Goal: Communication & Community: Answer question/provide support

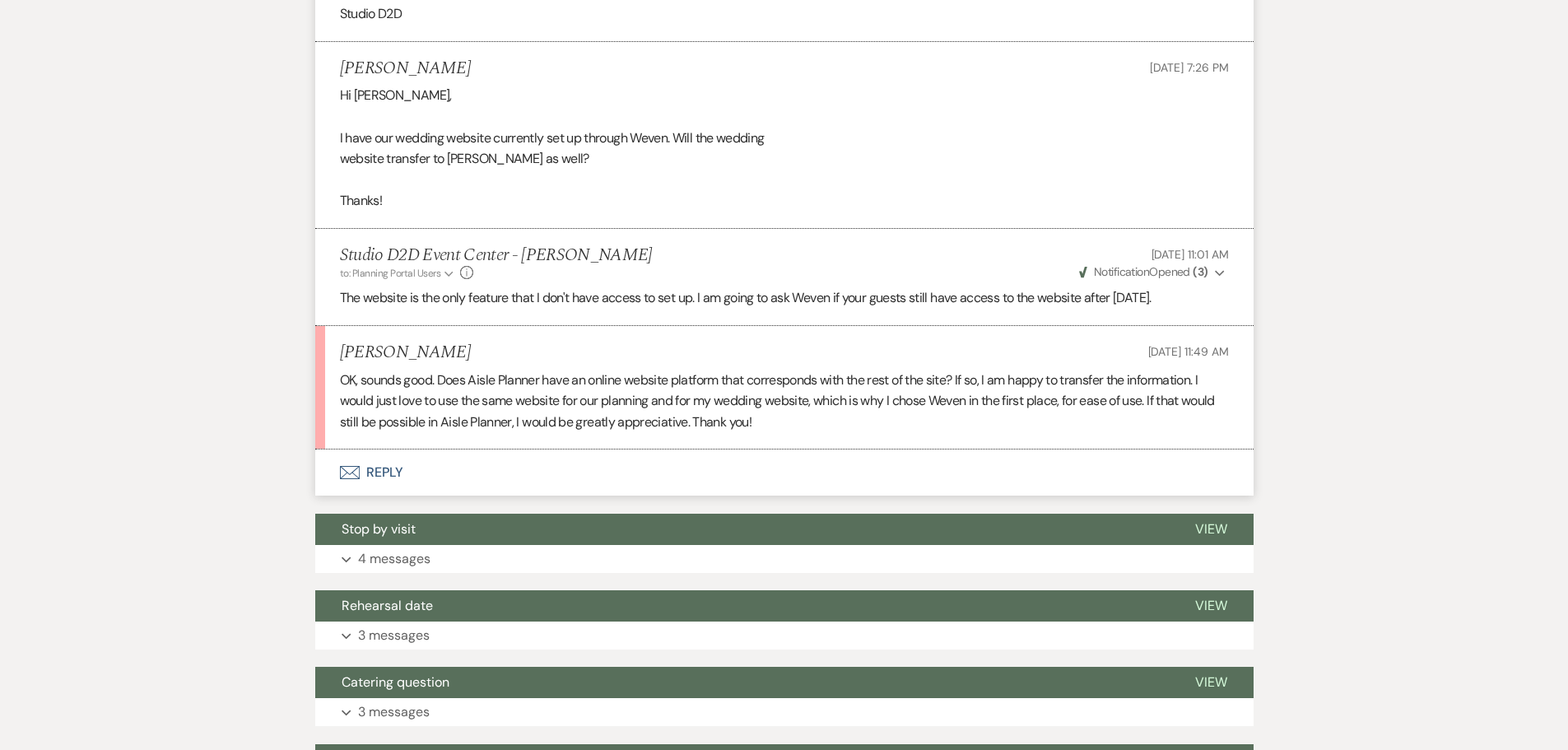
click at [391, 476] on button "Envelope Reply" at bounding box center [784, 473] width 938 height 46
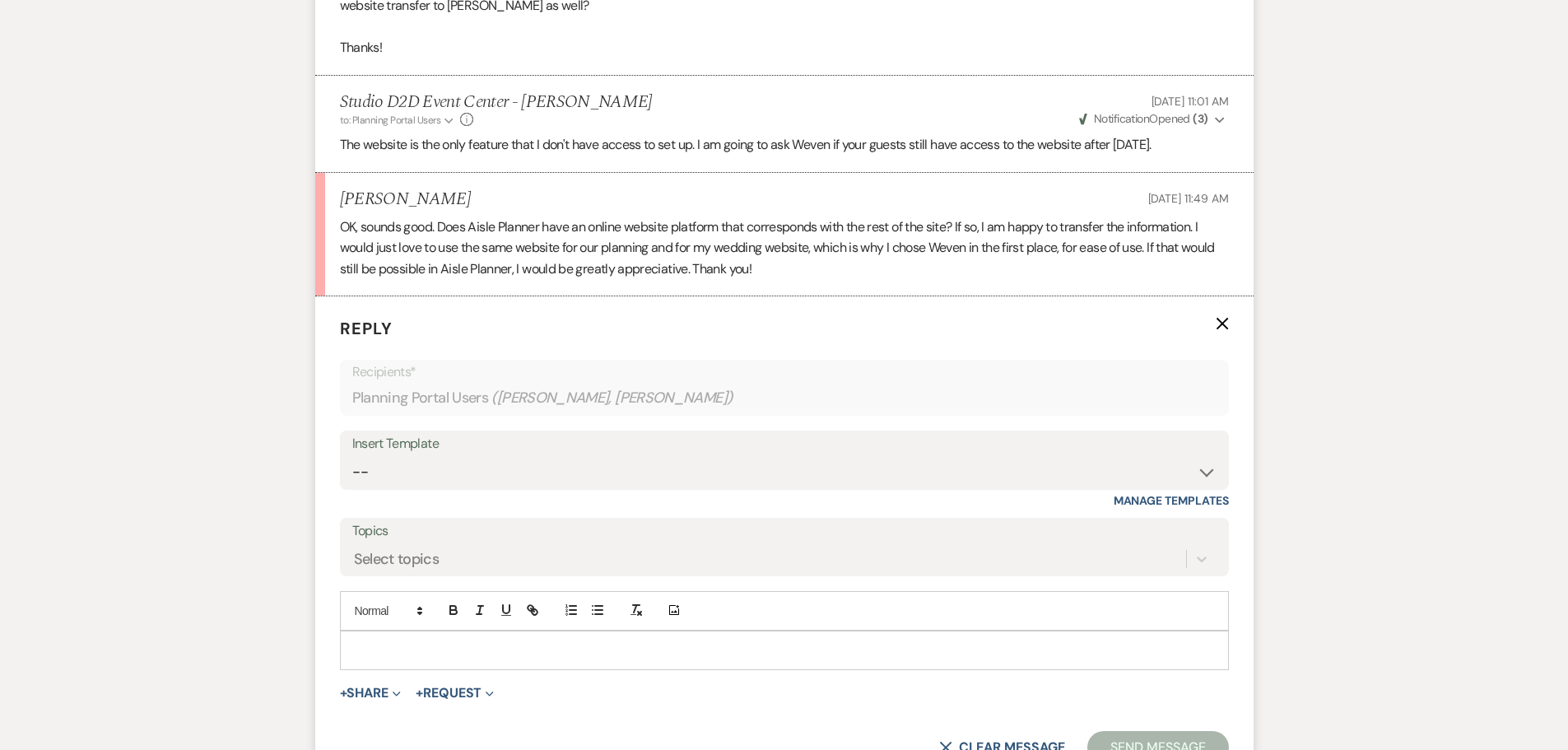
scroll to position [1231, 0]
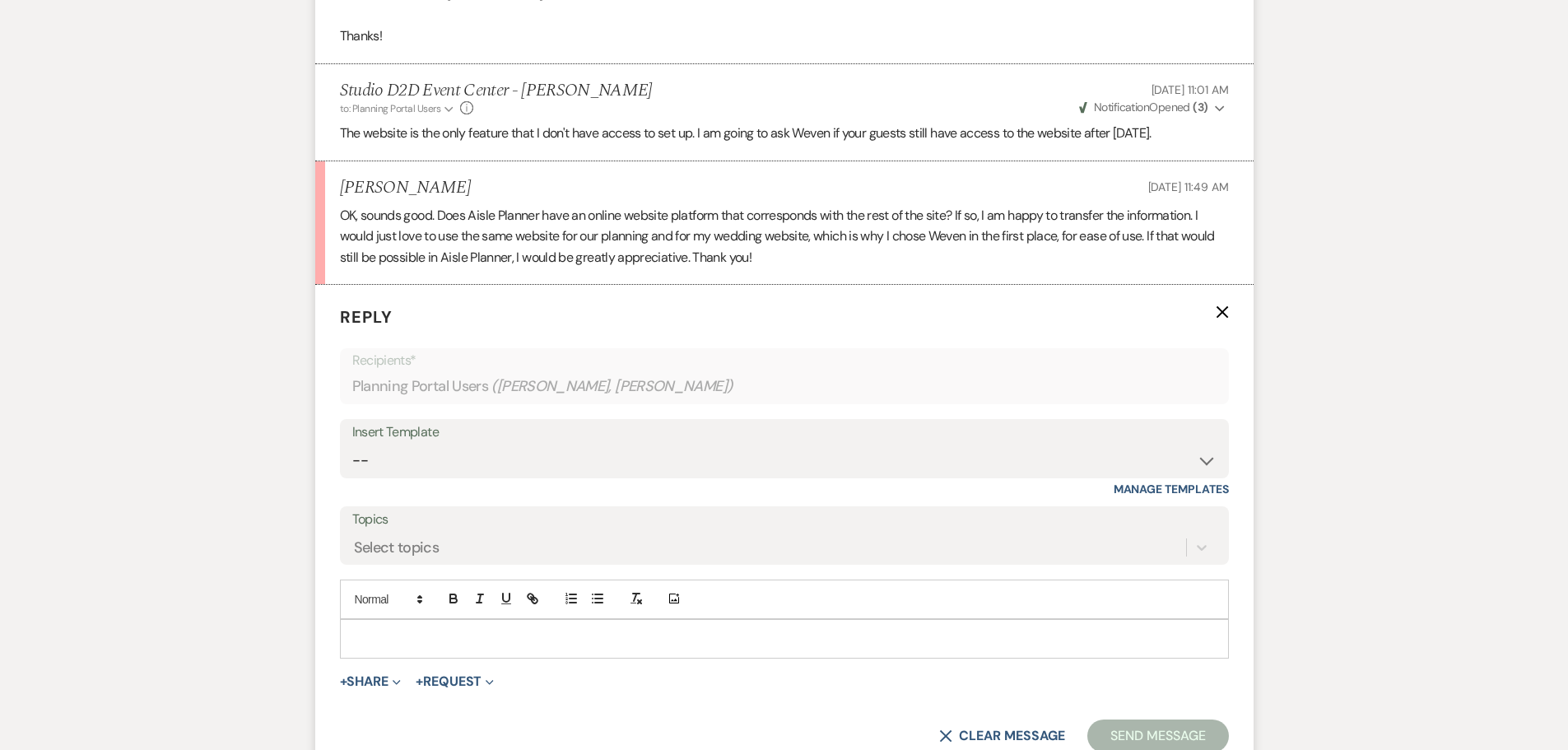
click at [475, 631] on p at bounding box center [784, 639] width 862 height 19
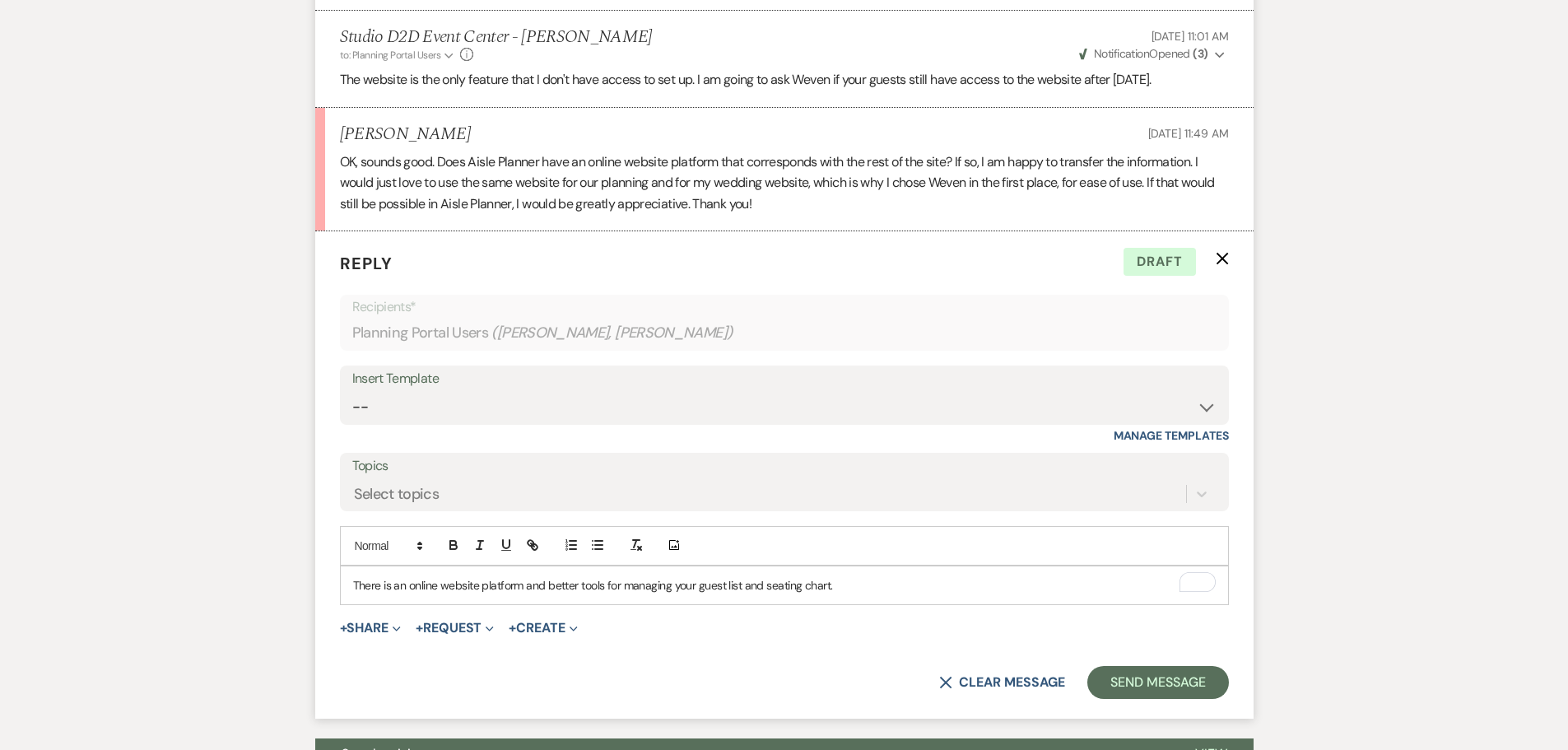
scroll to position [1314, 0]
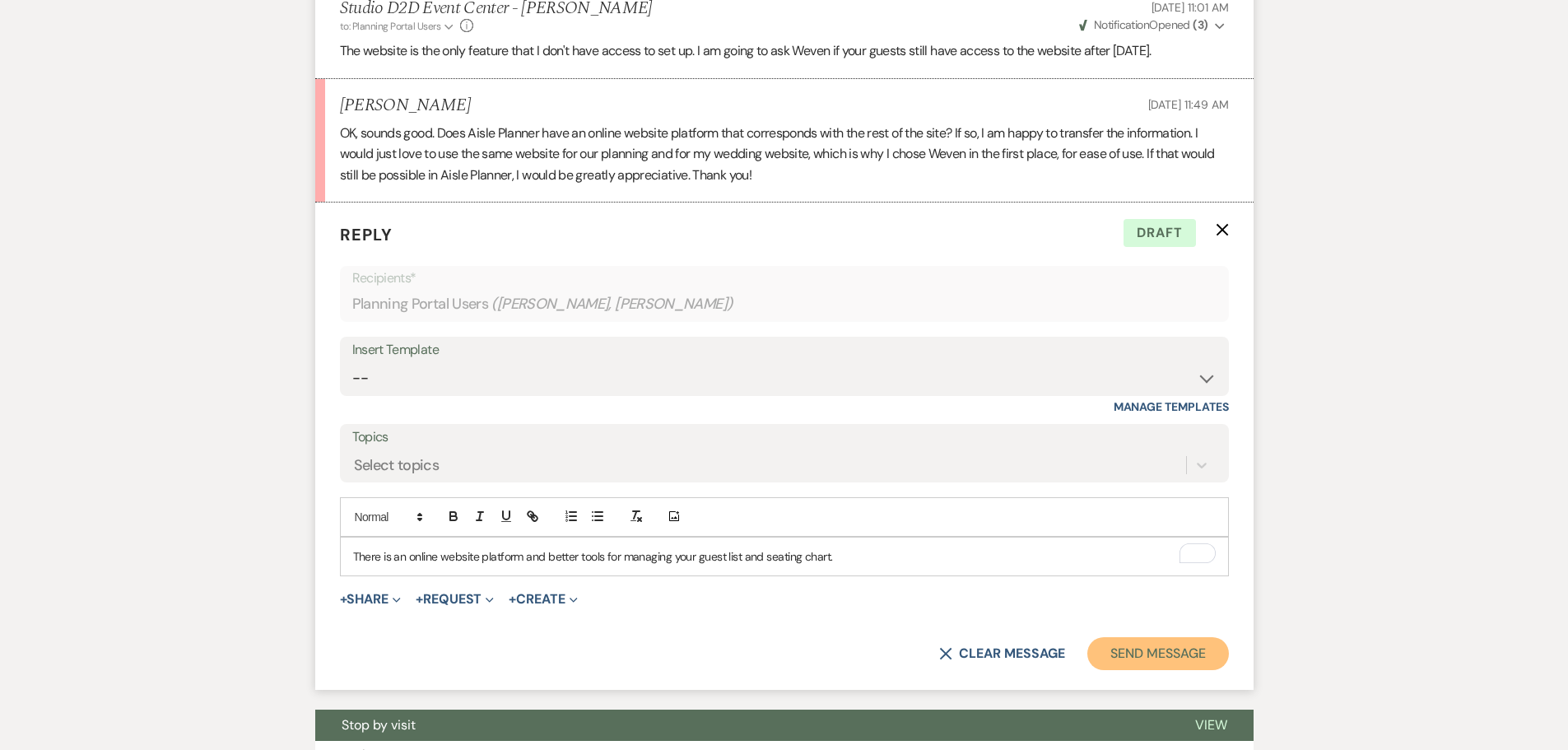
click at [1120, 656] on button "Send Message" at bounding box center [1158, 653] width 141 height 33
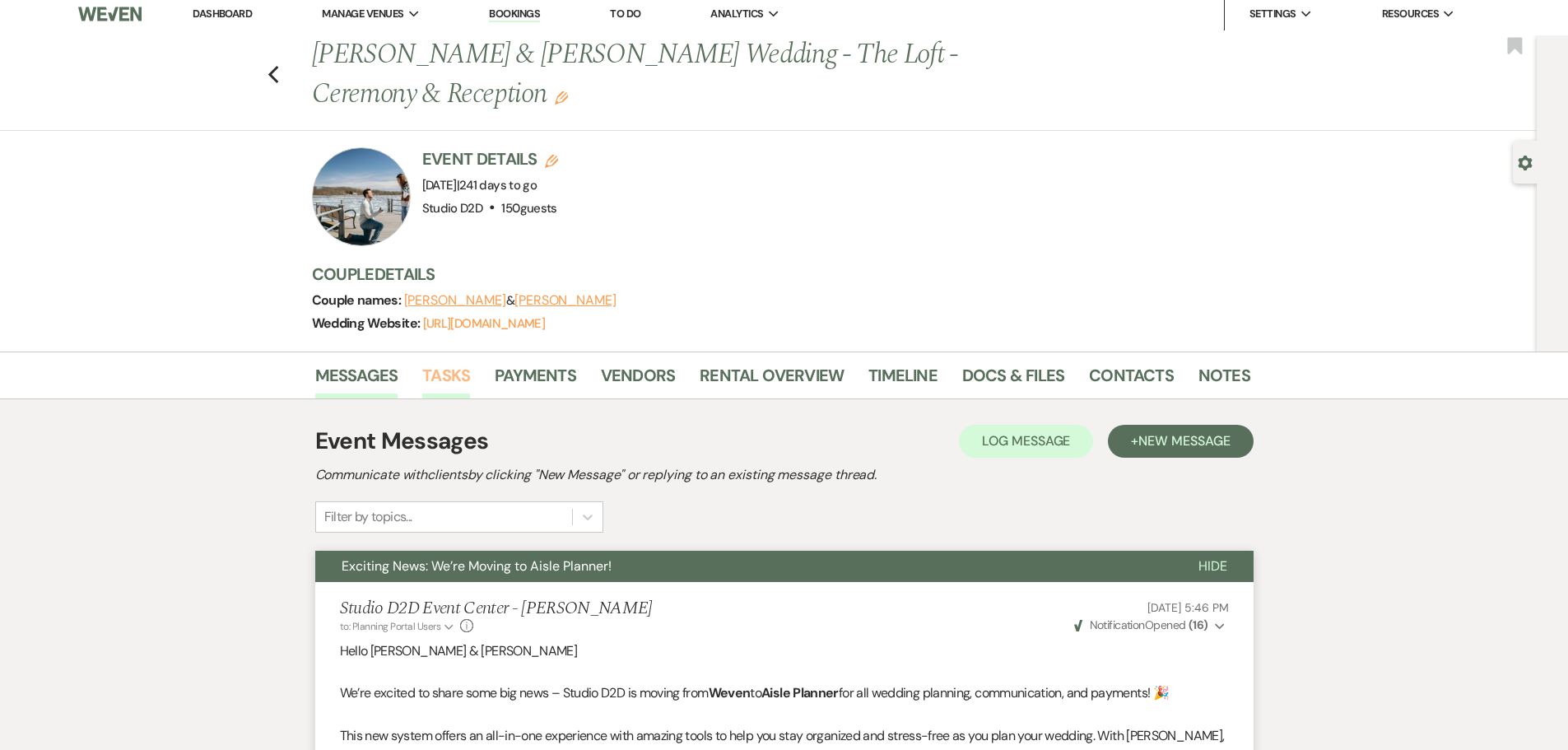
scroll to position [0, 0]
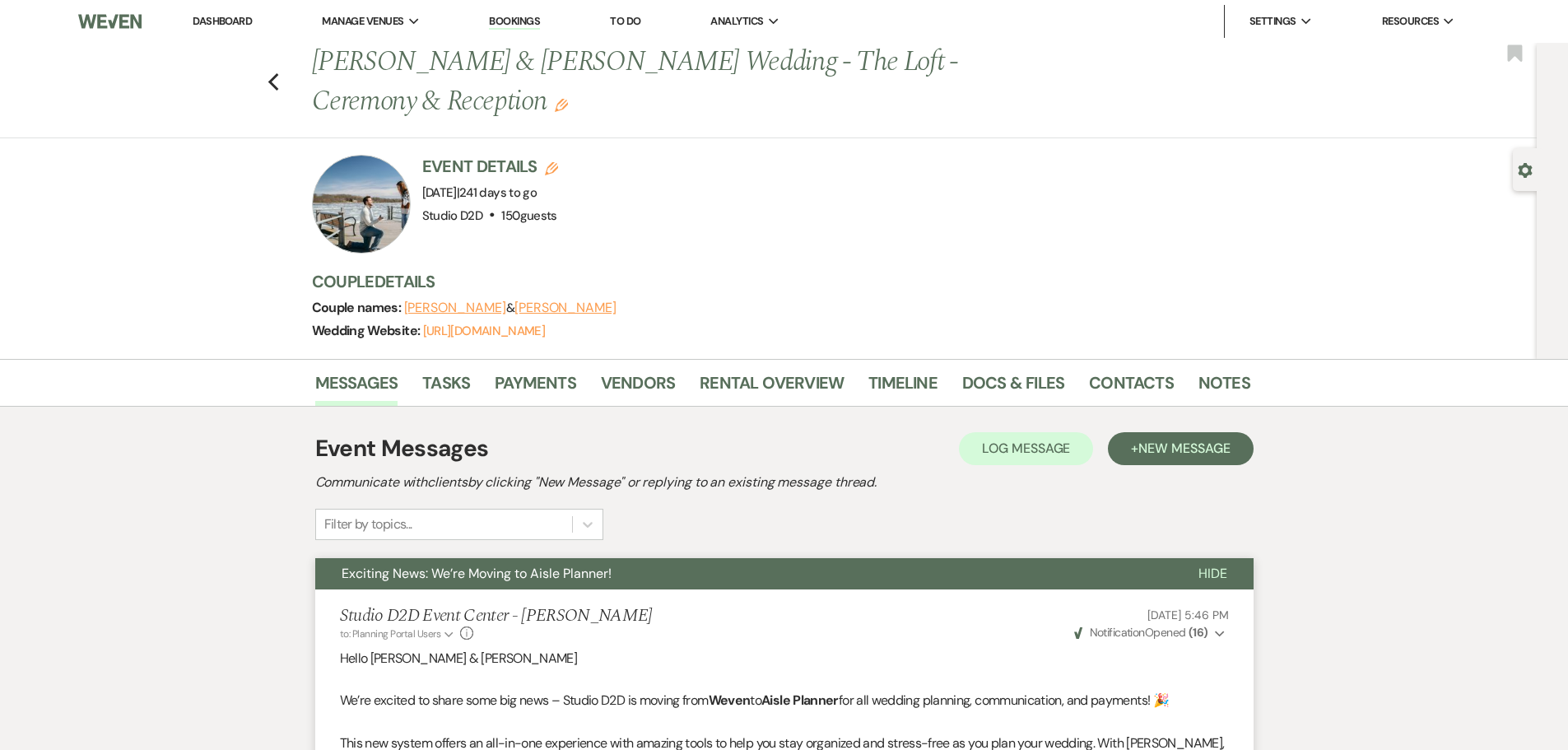
click at [496, 576] on span "Exciting News: We’re Moving to Aisle Planner!" at bounding box center [476, 574] width 270 height 18
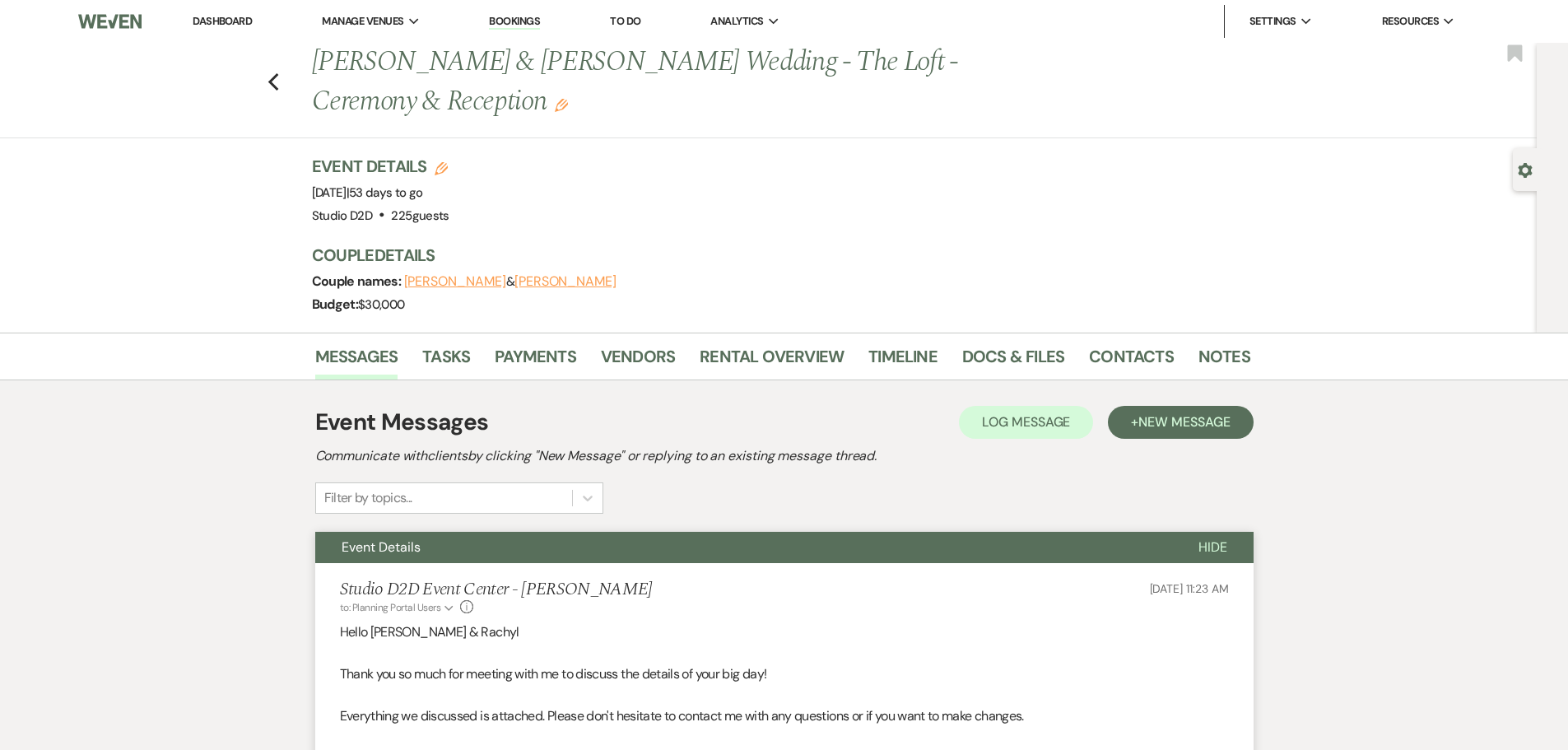
click at [507, 19] on link "Bookings" at bounding box center [514, 22] width 51 height 16
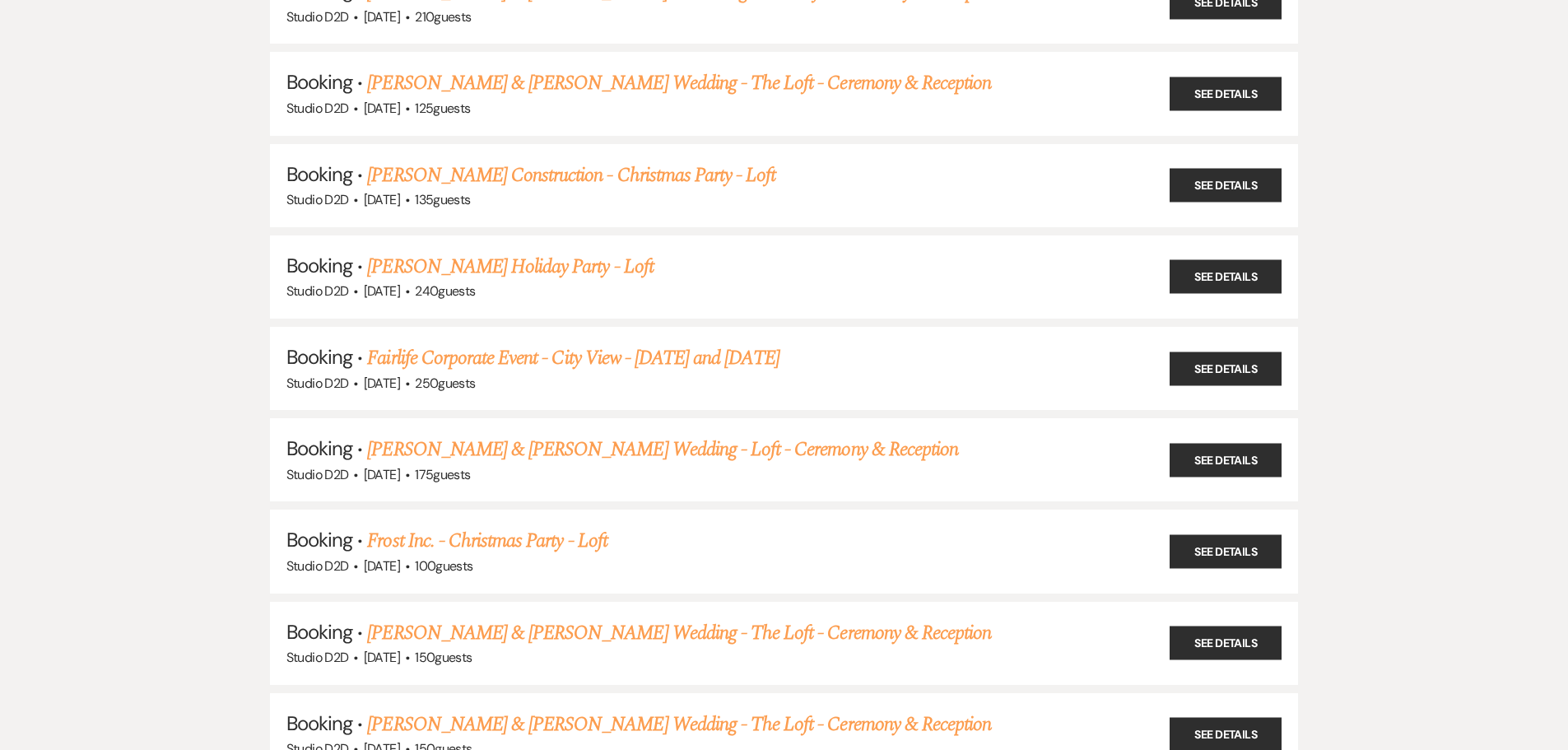
scroll to position [2553, 0]
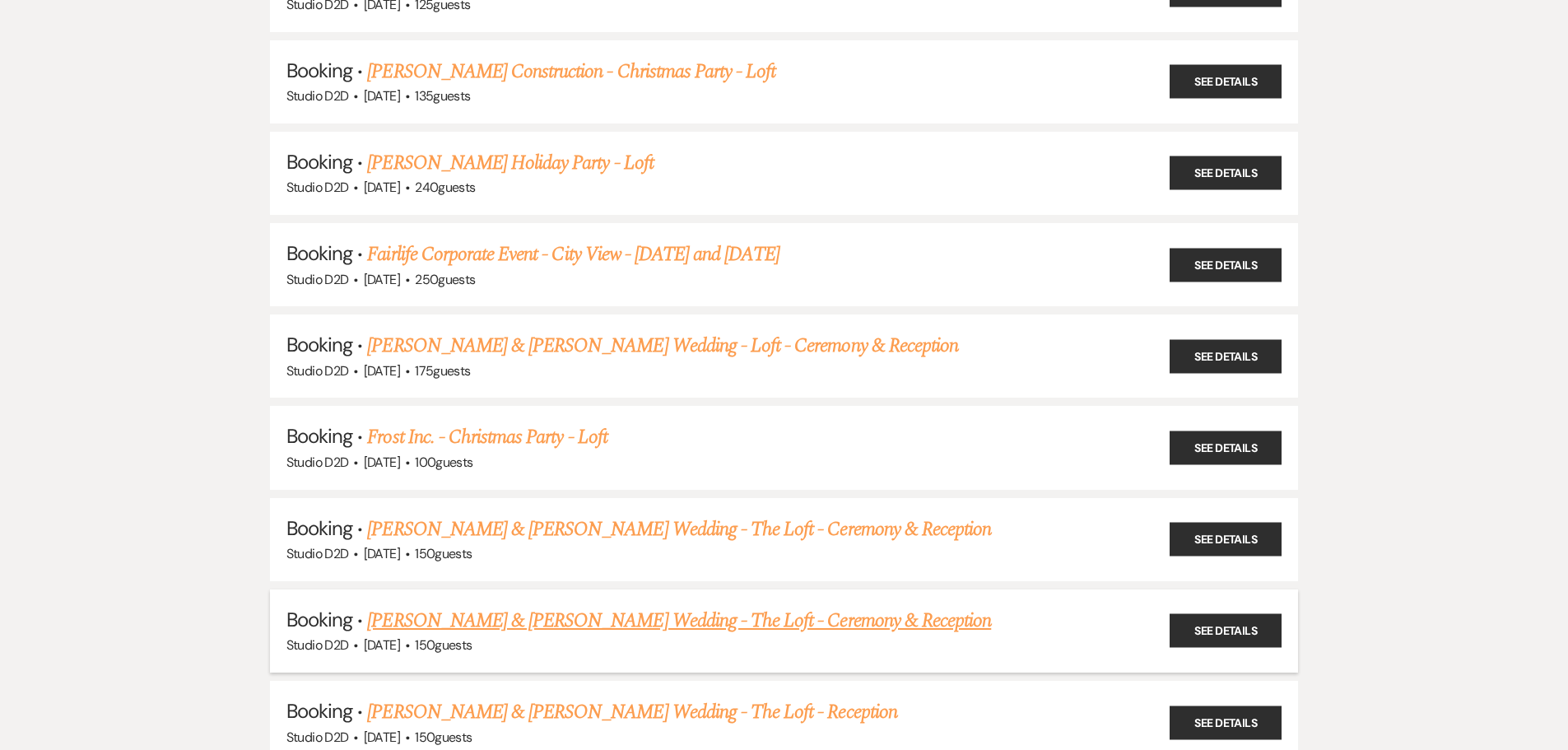
click at [549, 629] on link "Sophie Kalinke & Logan Smith's Wedding - The Loft - Ceremony & Reception" at bounding box center [678, 621] width 623 height 30
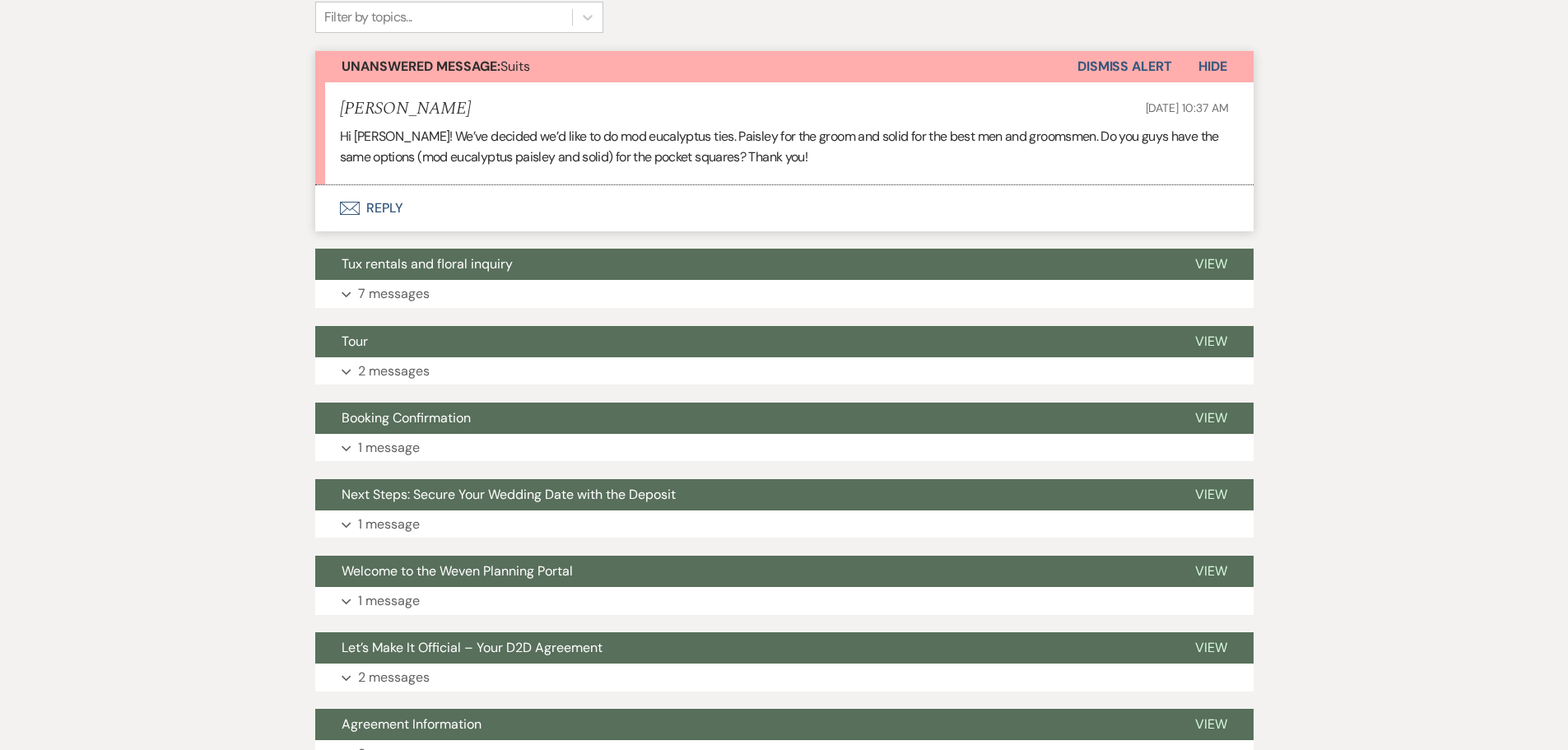
scroll to position [342, 0]
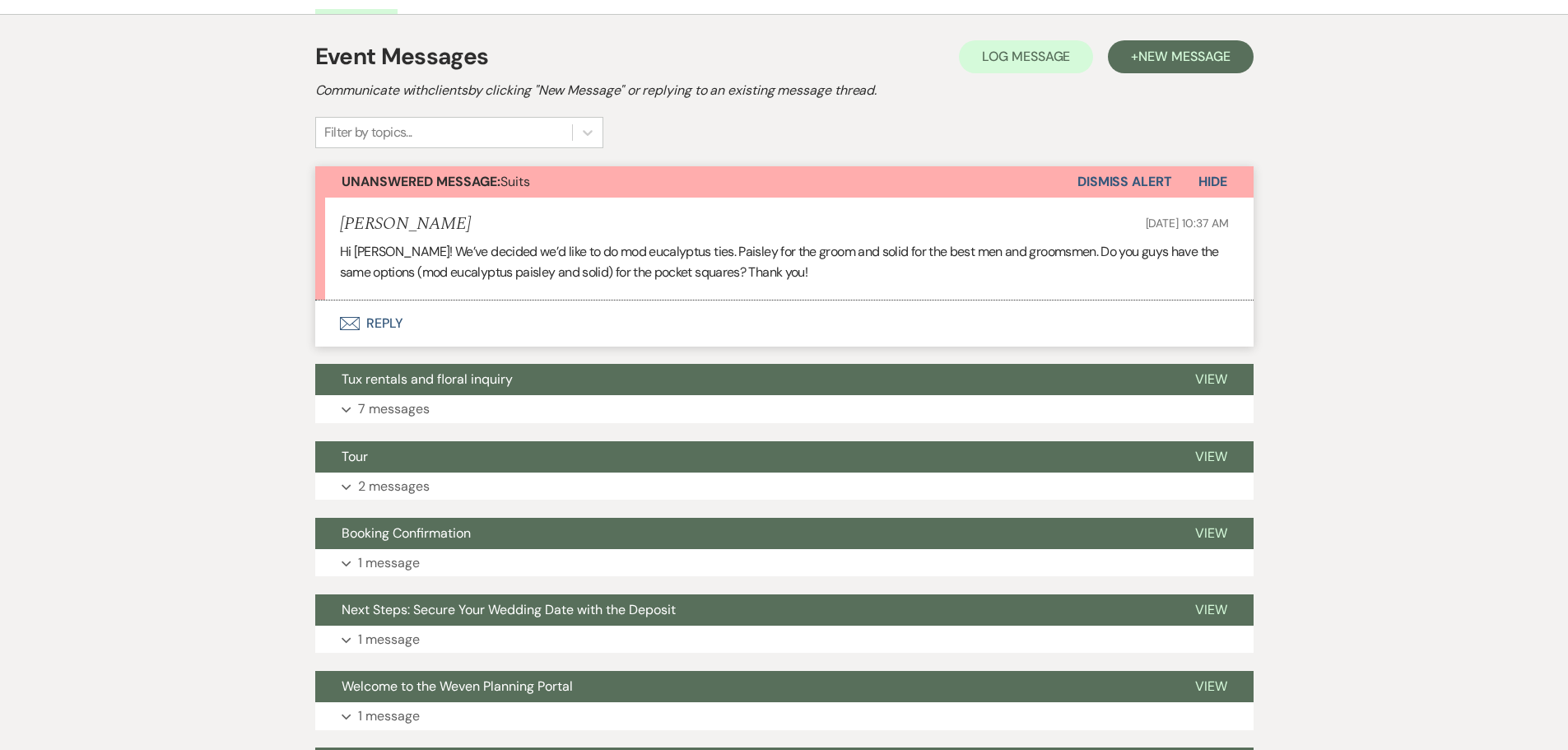
click at [392, 320] on button "Envelope Reply" at bounding box center [784, 324] width 938 height 46
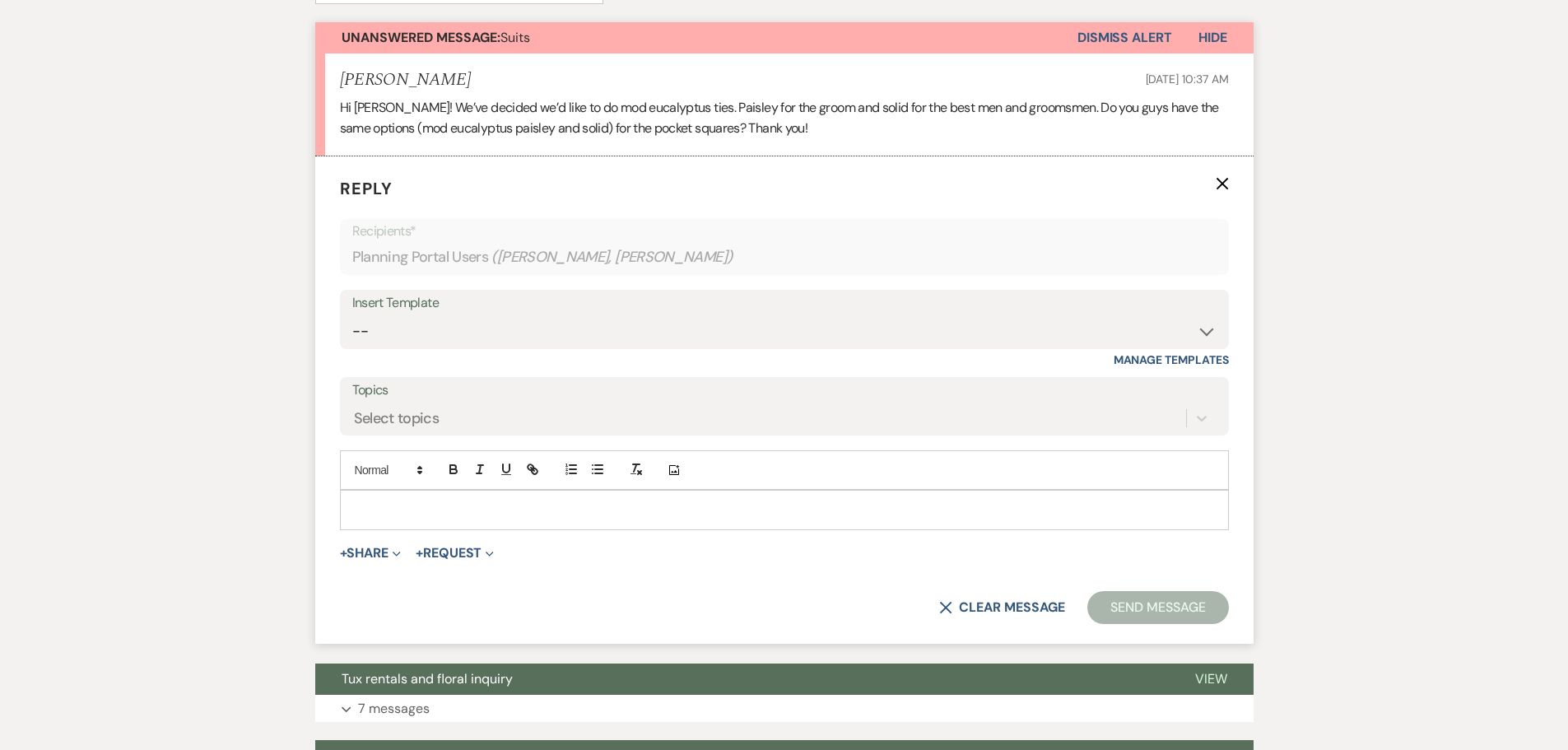
scroll to position [513, 0]
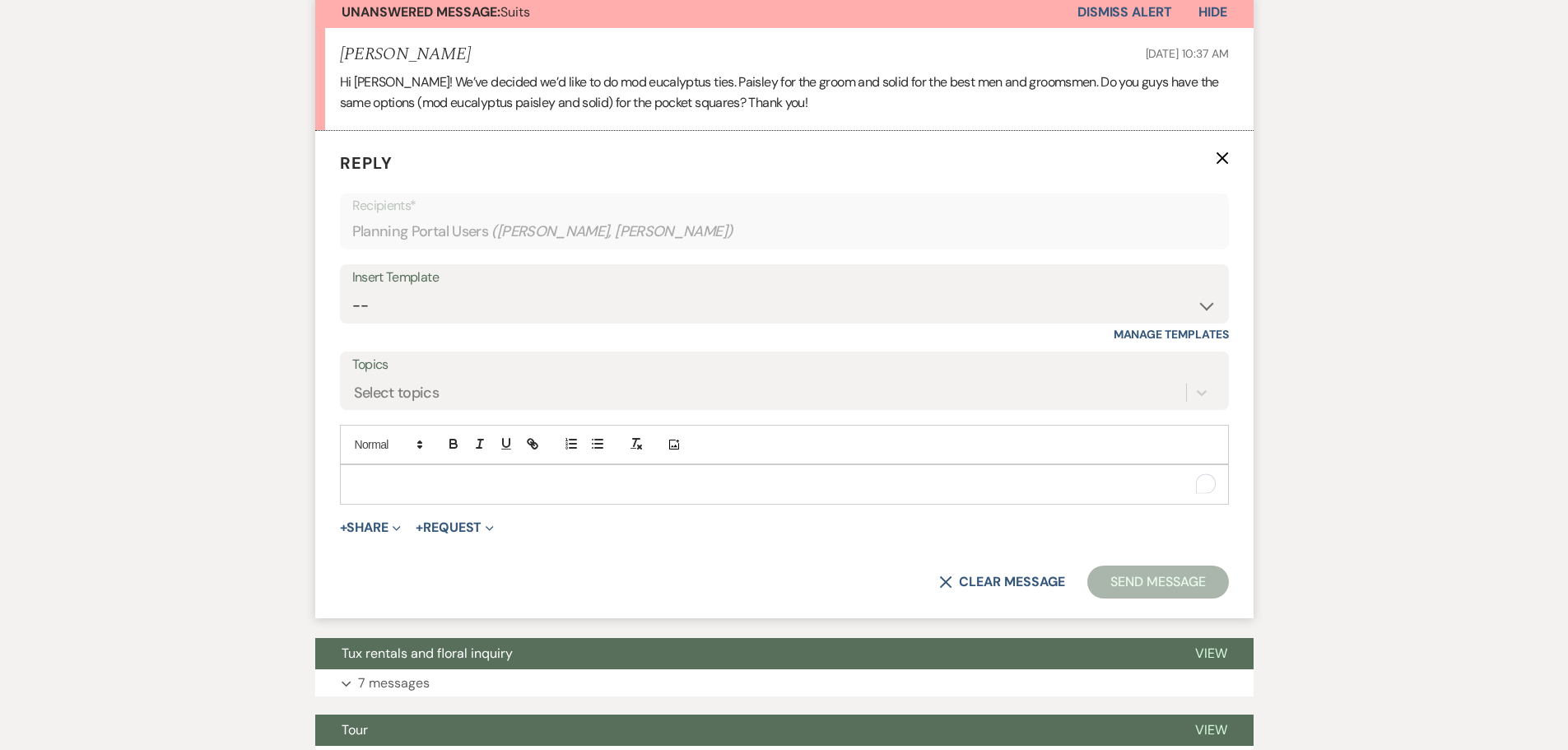
click at [504, 478] on p "To enrich screen reader interactions, please activate Accessibility in Grammarl…" at bounding box center [784, 484] width 862 height 19
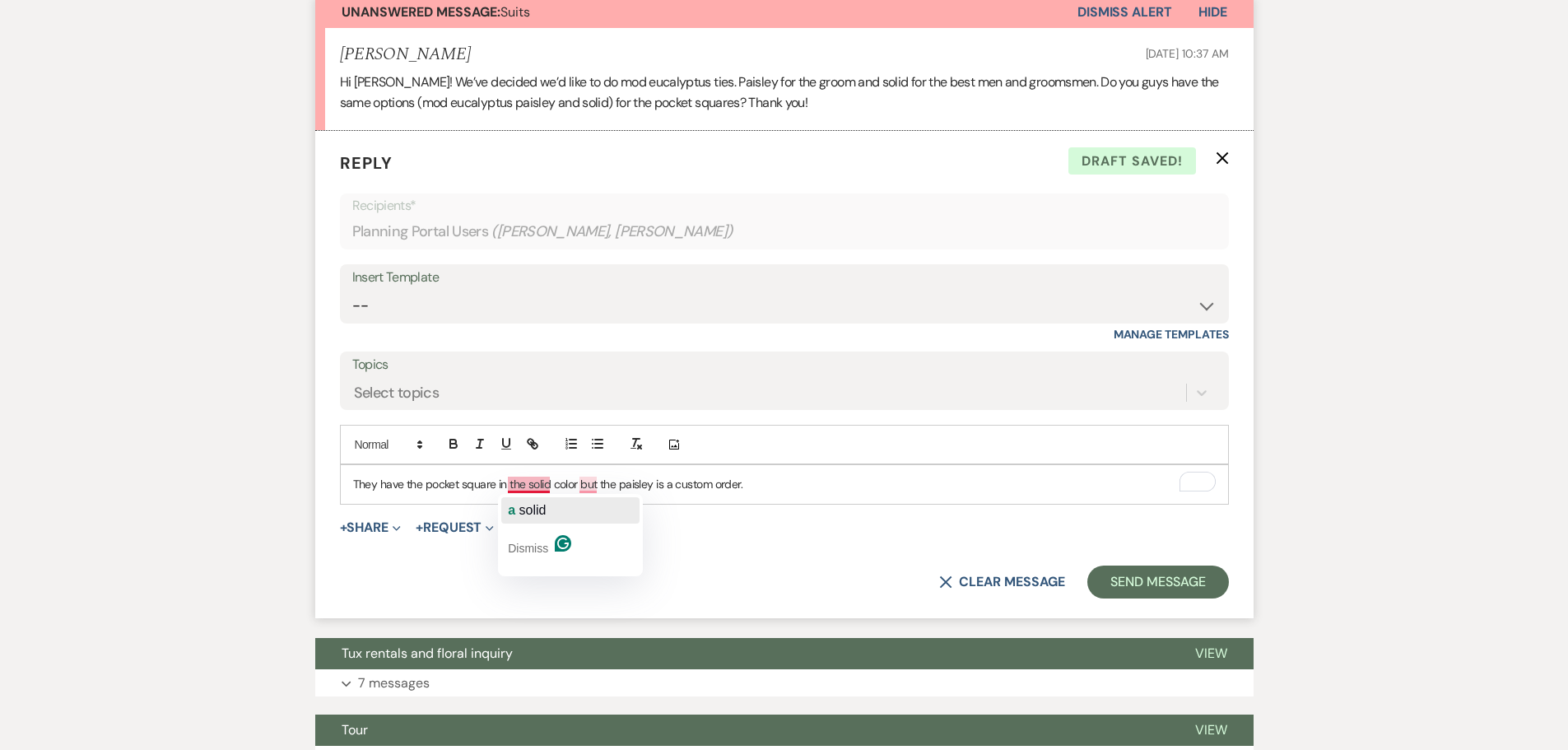
click at [543, 506] on span "solid" at bounding box center [533, 510] width 27 height 14
click at [592, 514] on span "but" at bounding box center [589, 510] width 19 height 14
click at [764, 484] on p "They have the pocket square in a solid color, but the paisley is a custom order." at bounding box center [784, 484] width 862 height 19
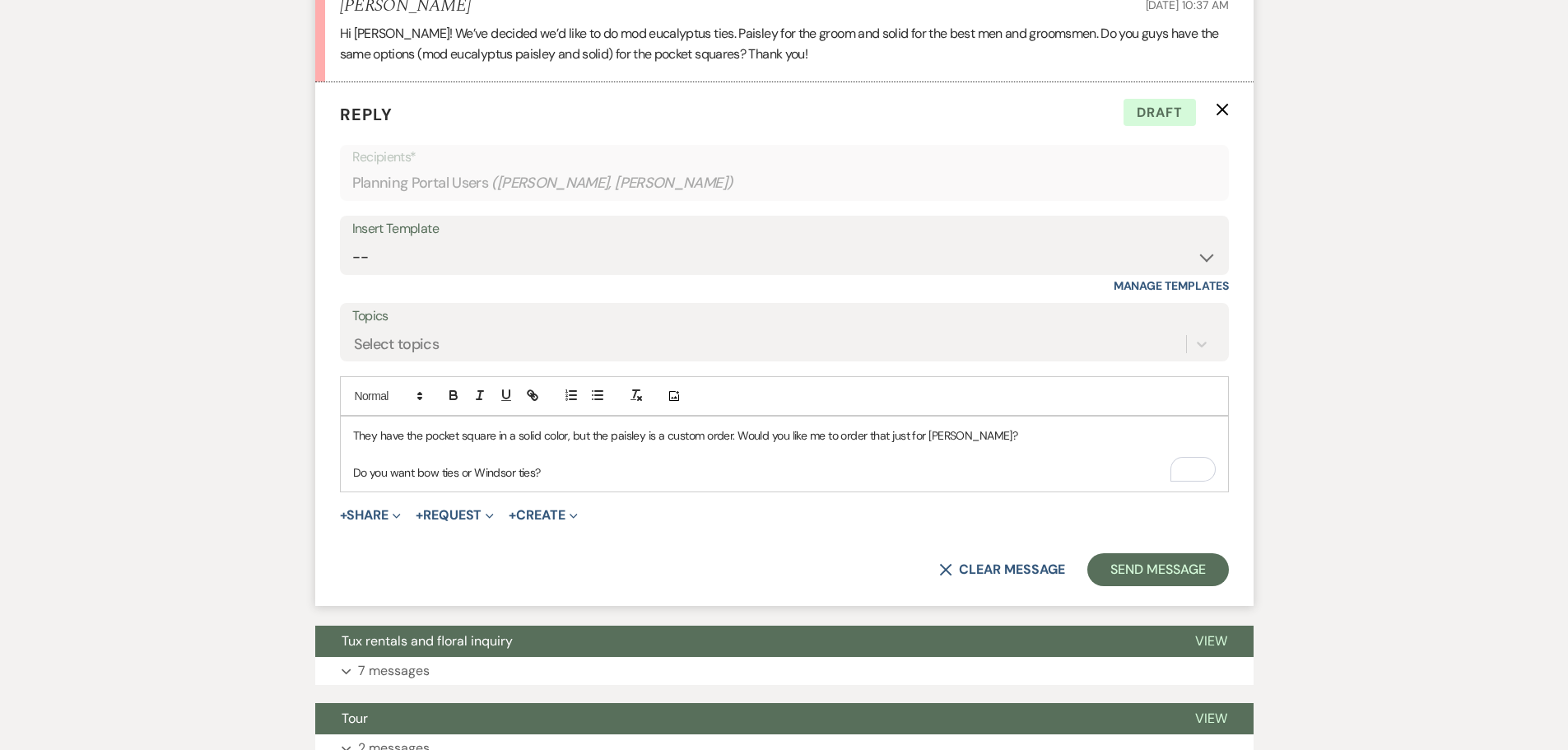
scroll to position [576, 0]
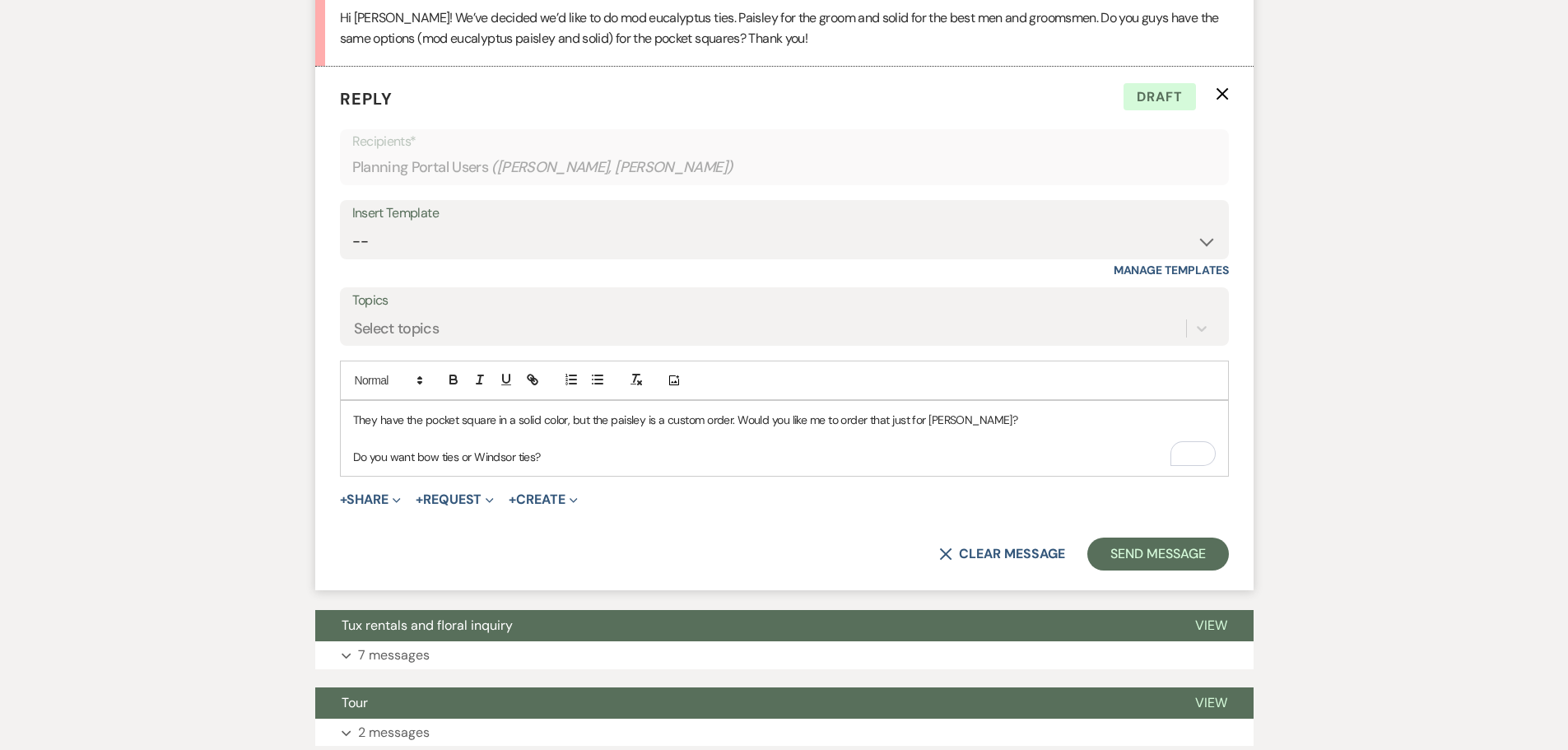
click at [365, 420] on p "They have the pocket square in a solid color, but the paisley is a custom order…" at bounding box center [784, 420] width 862 height 19
click at [987, 421] on p "We have the pocket square in a solid color, but the paisley is a custom order. …" at bounding box center [784, 420] width 862 height 19
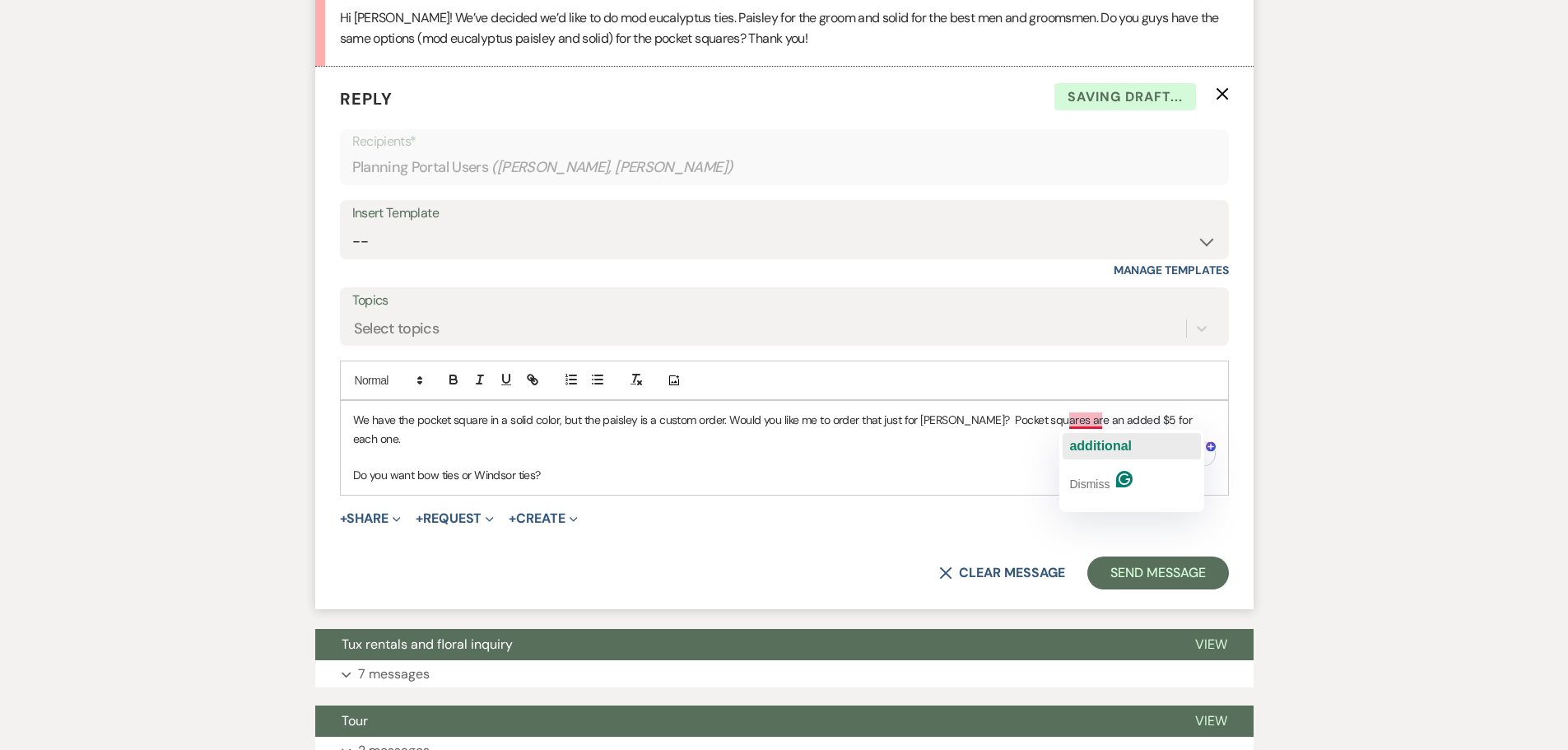
click at [1081, 446] on span "additional" at bounding box center [1100, 446] width 63 height 14
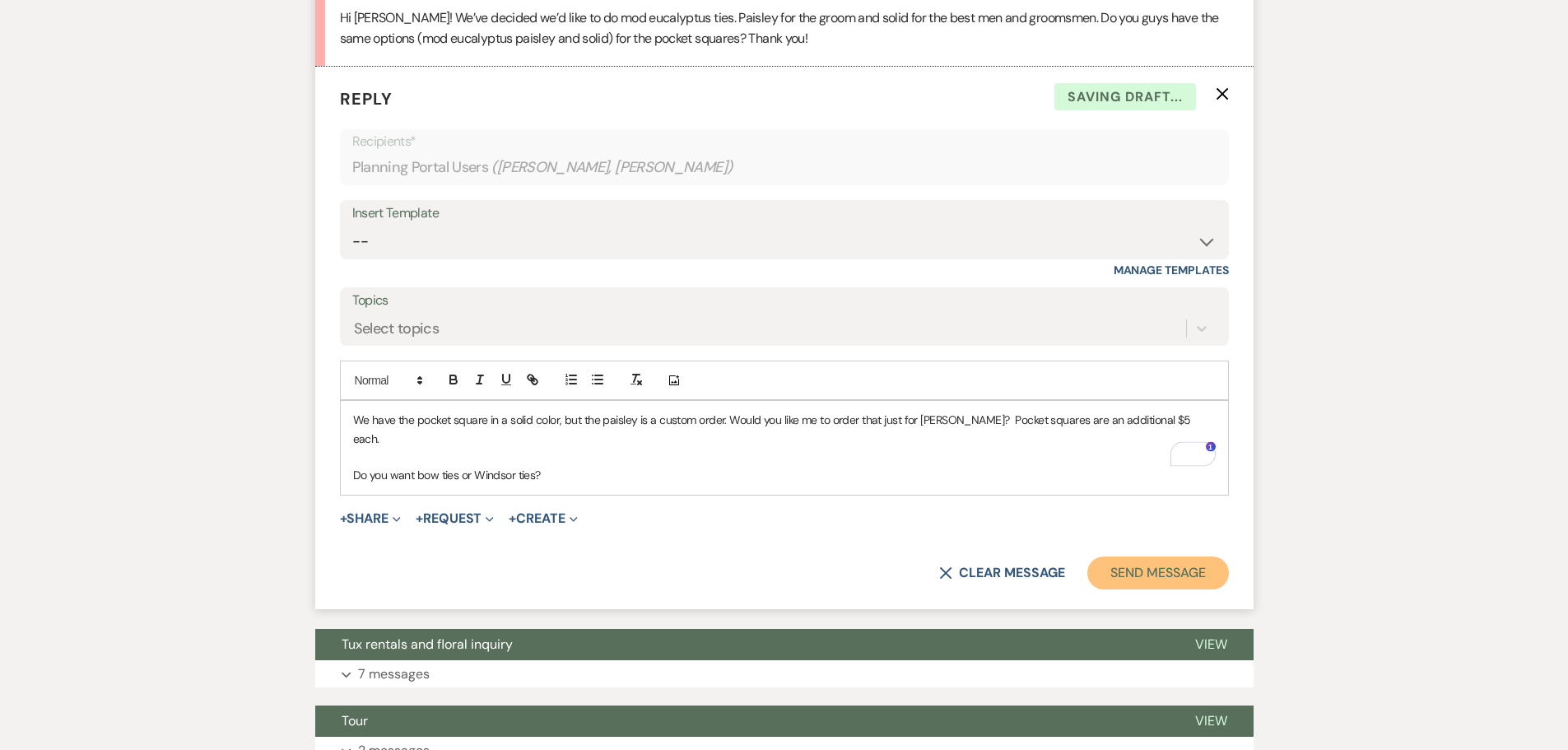
click at [1167, 557] on button "Send Message" at bounding box center [1158, 573] width 141 height 33
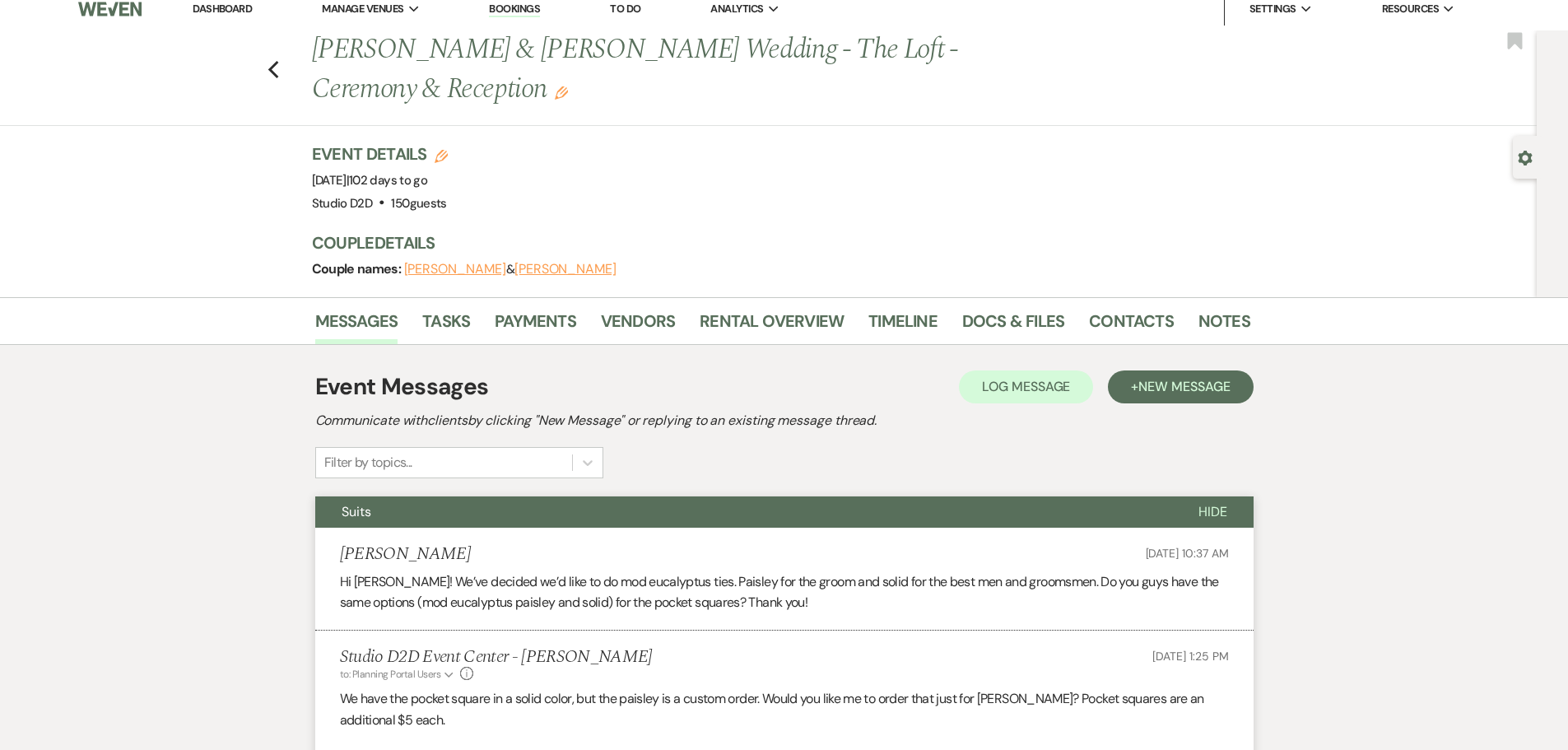
scroll to position [0, 0]
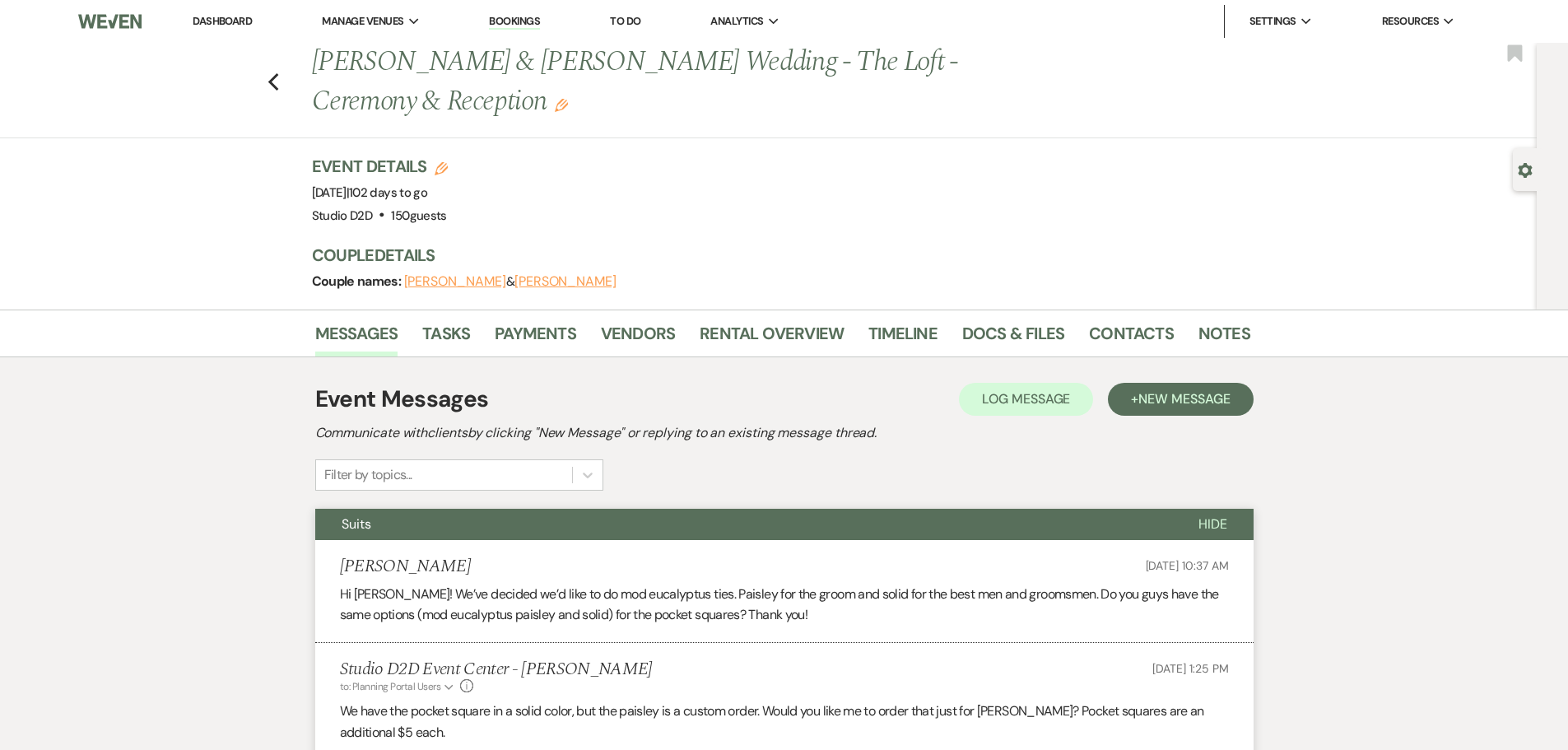
click at [520, 20] on link "Bookings" at bounding box center [514, 22] width 51 height 16
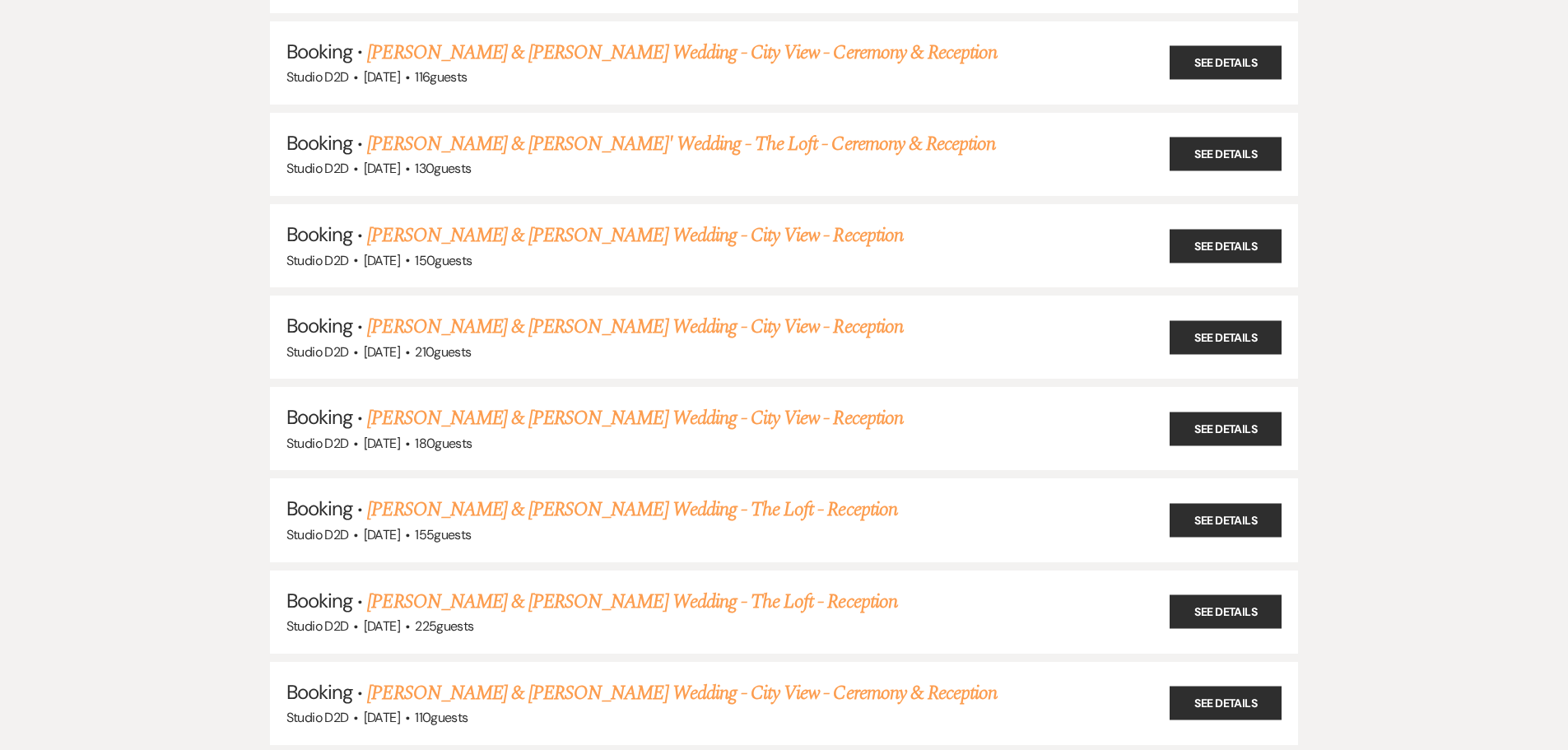
scroll to position [659, 0]
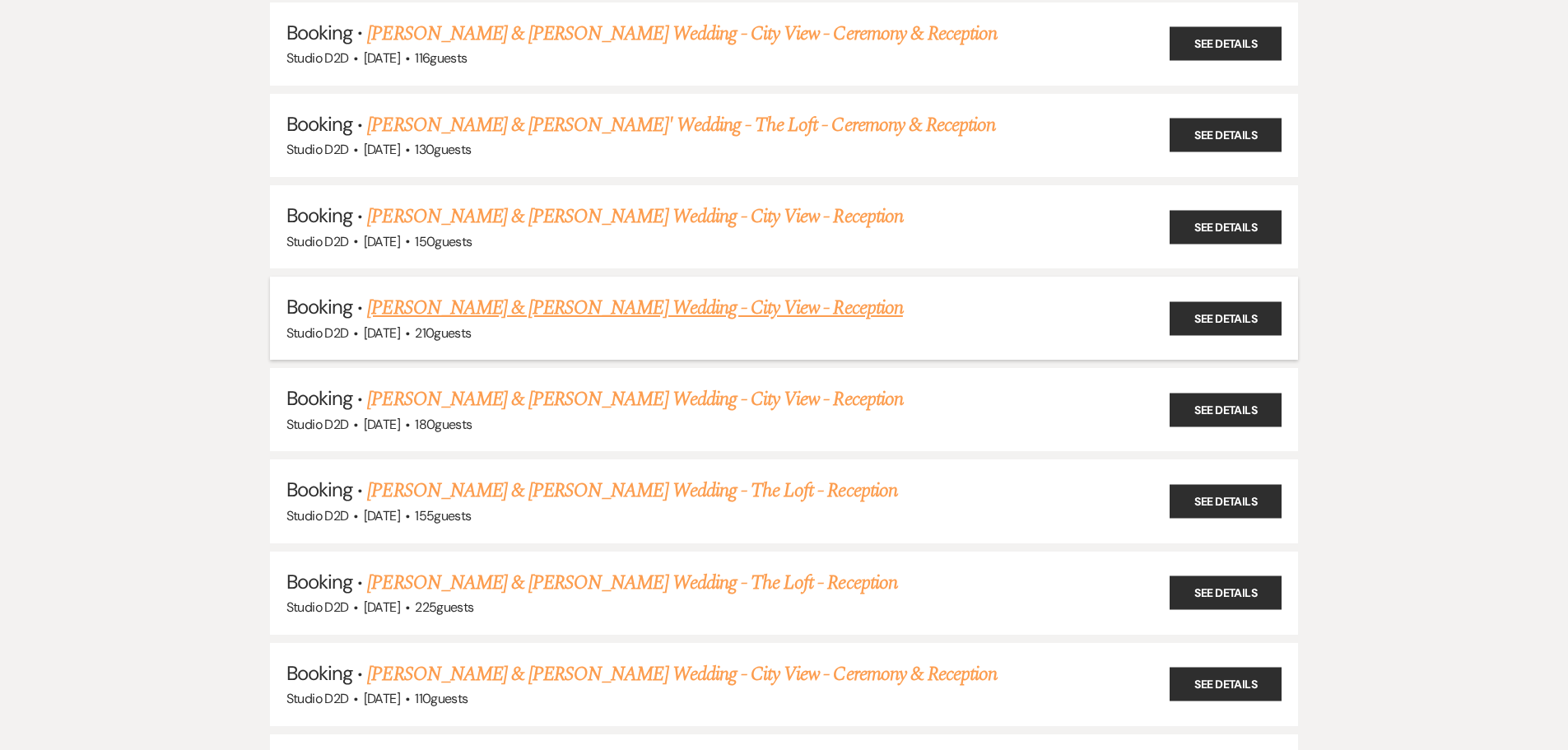
click at [477, 305] on link "Grace Novakoski & Danny Schanz's Wedding - City View - Reception" at bounding box center [634, 308] width 535 height 30
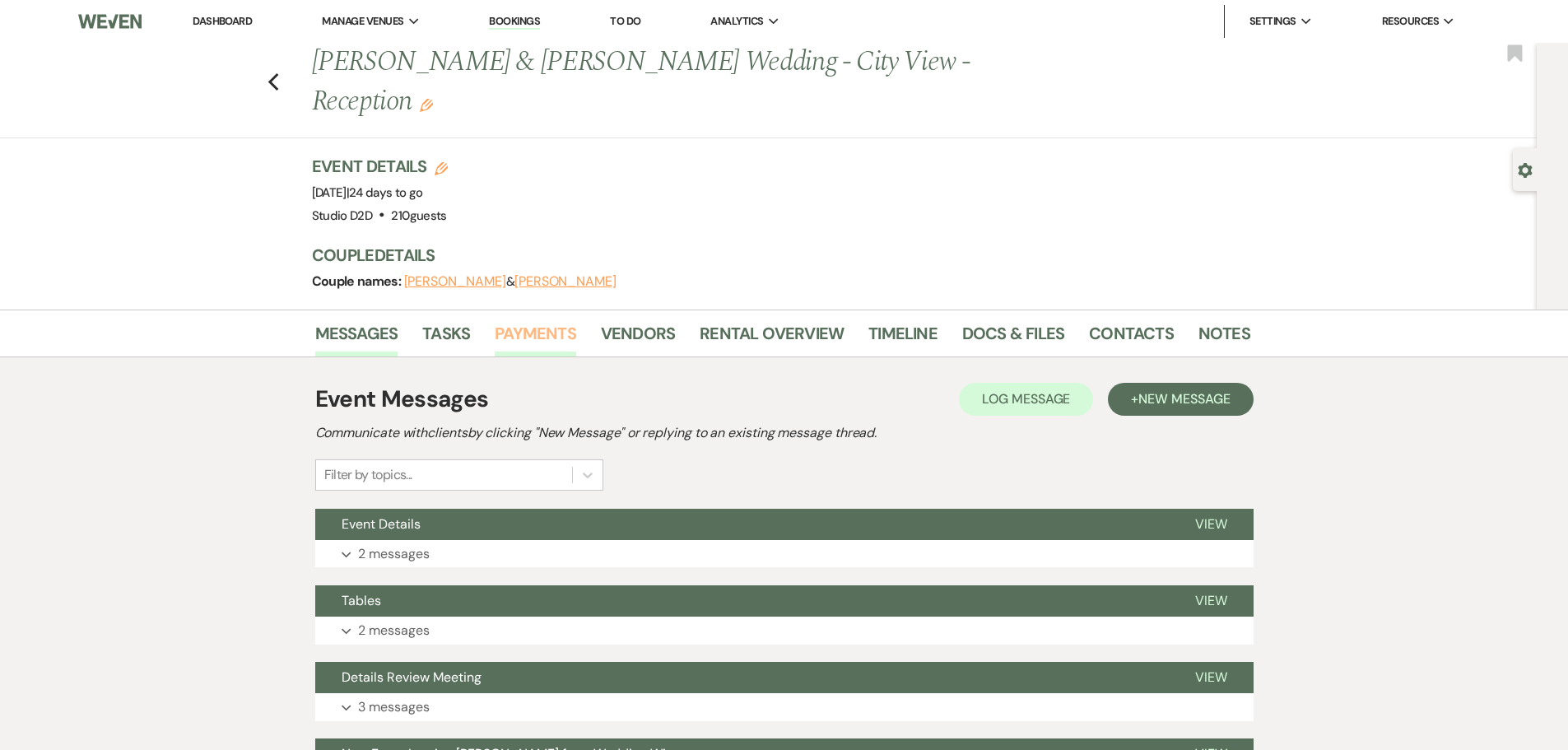
click at [535, 320] on link "Payments" at bounding box center [535, 338] width 81 height 36
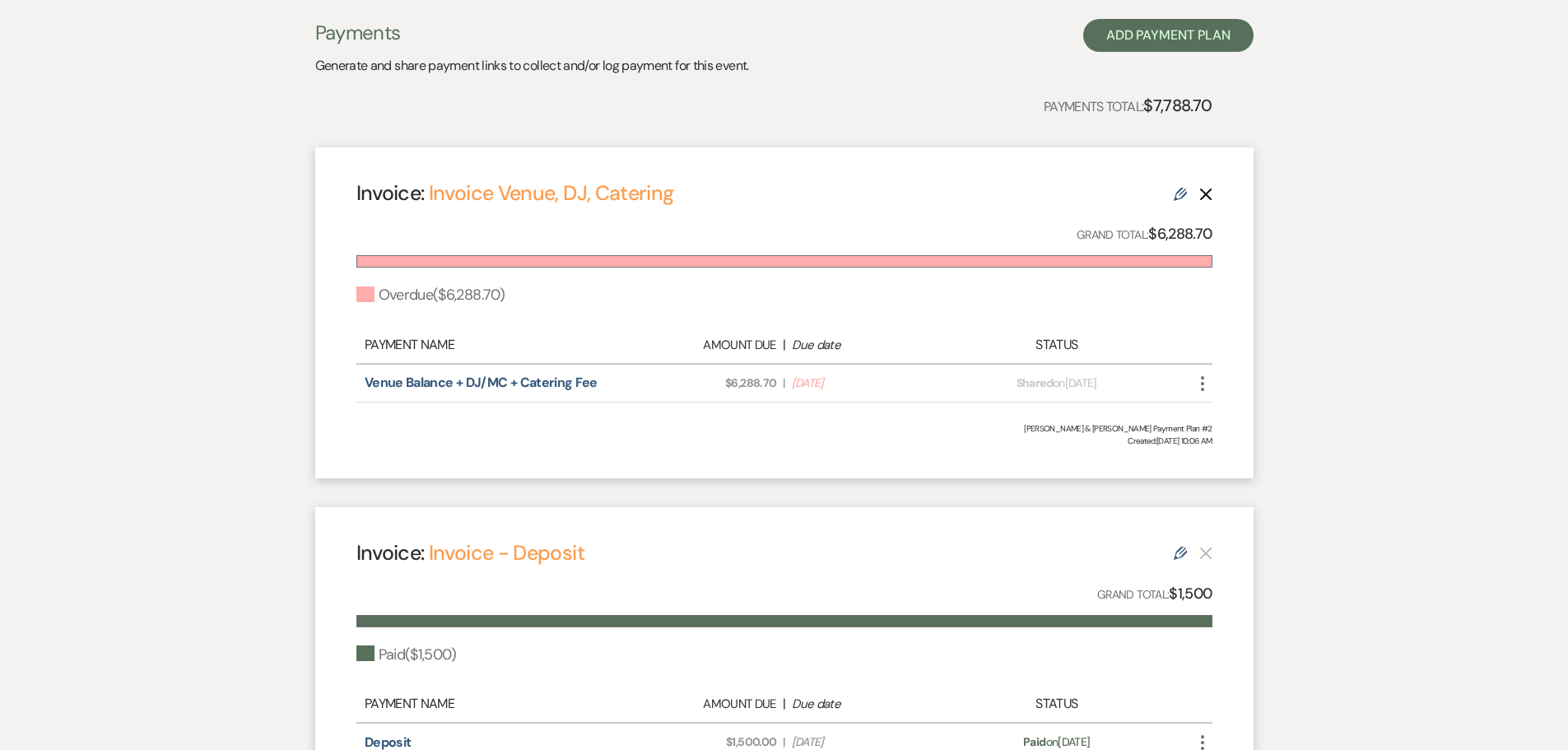
scroll to position [412, 0]
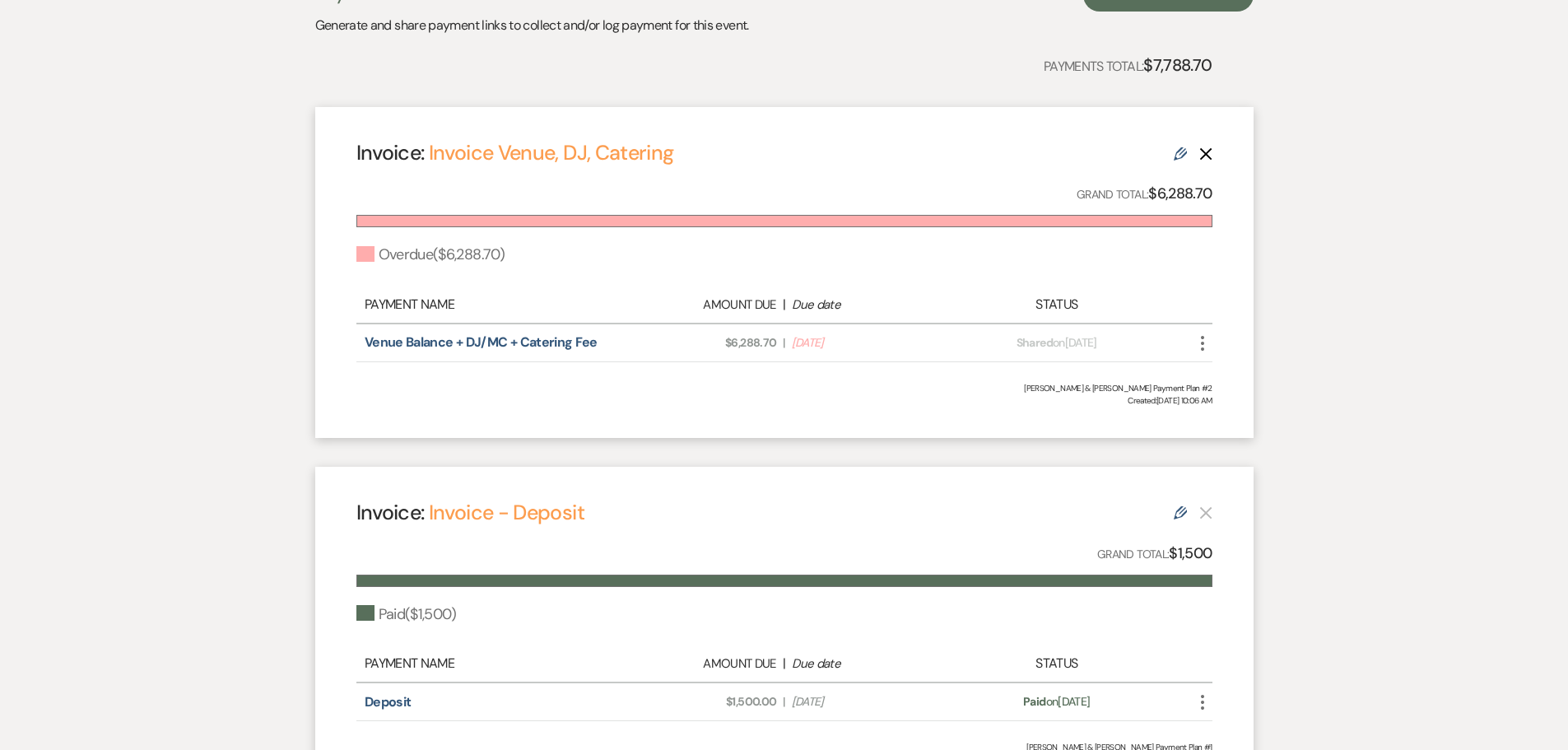
click at [1206, 334] on icon "More" at bounding box center [1202, 343] width 19 height 19
click at [1273, 417] on button "Check Mark Mark as Paid" at bounding box center [1275, 431] width 167 height 28
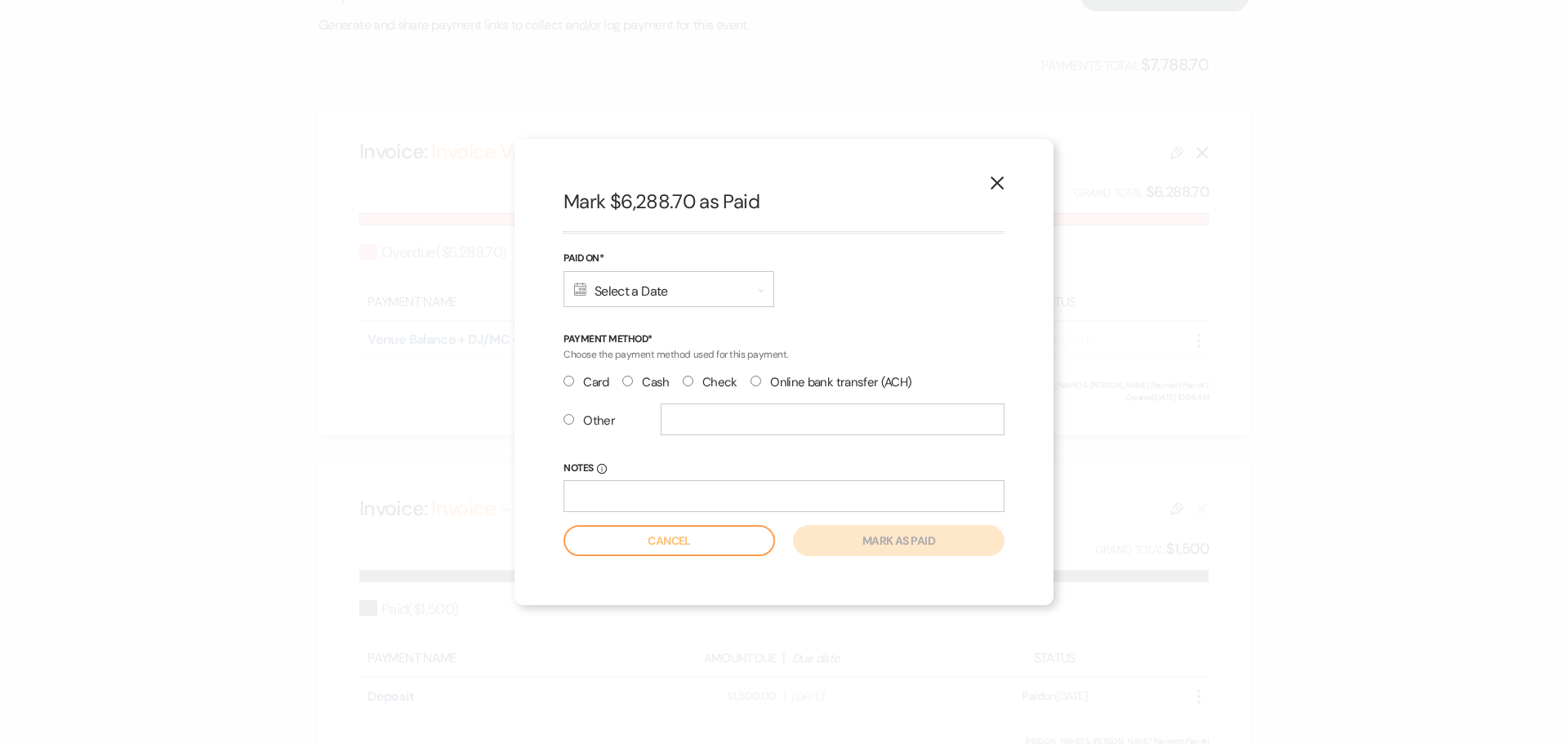
click at [693, 298] on div "Calendar Select a Date Expand" at bounding box center [668, 289] width 211 height 36
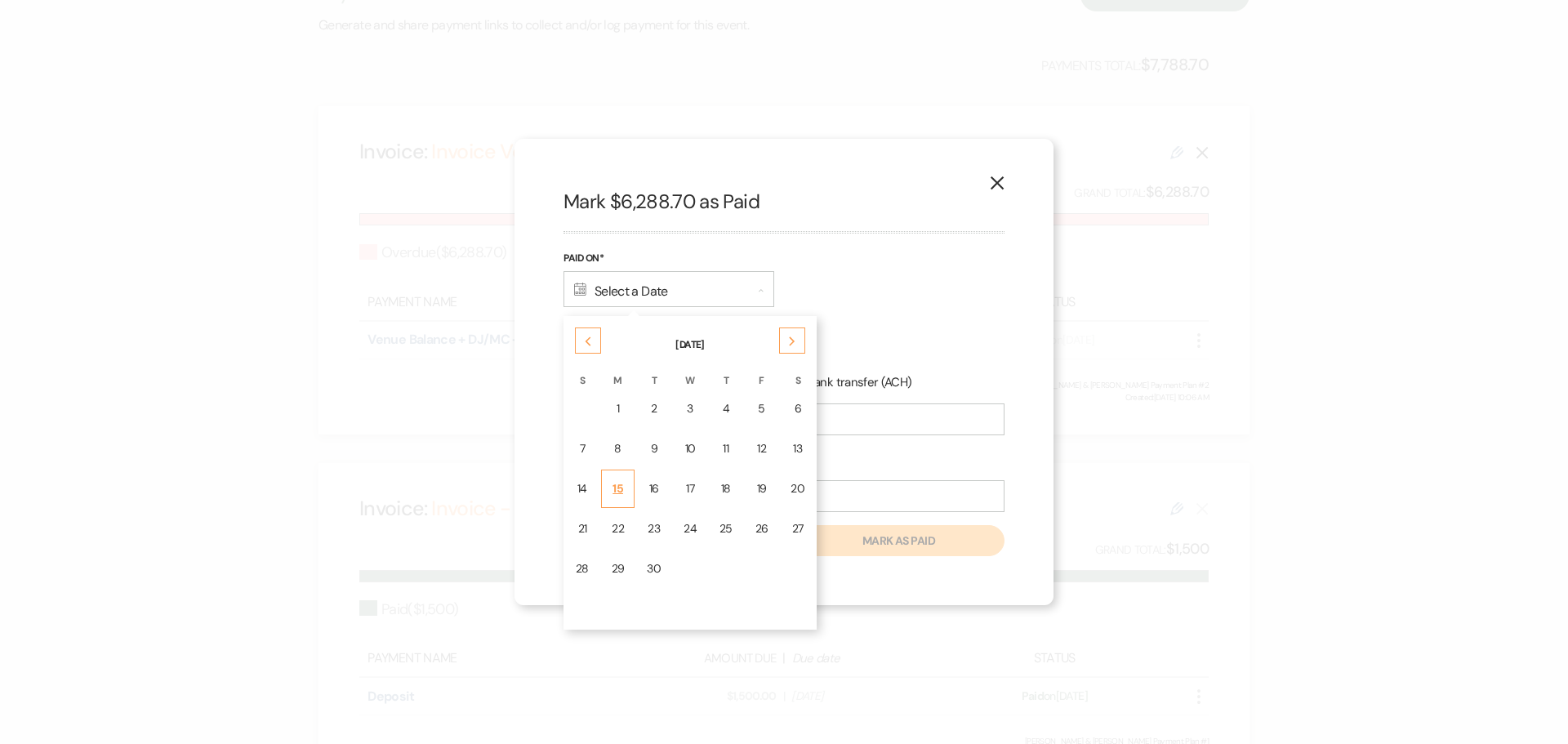
click at [626, 490] on td "15" at bounding box center [618, 489] width 34 height 39
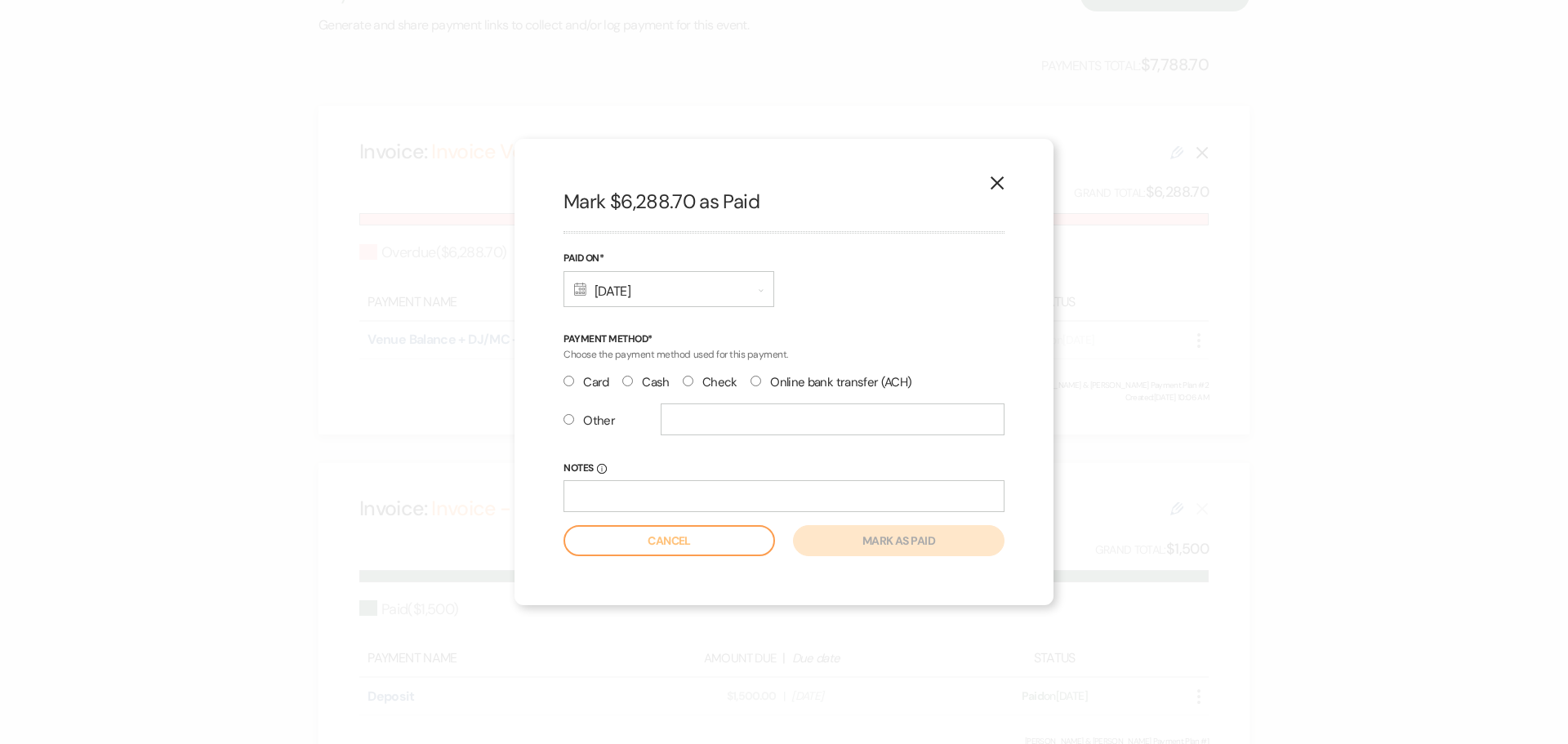
click at [688, 383] on input "Check" at bounding box center [688, 381] width 10 height 11
radio input "true"
click at [852, 542] on button "Mark as paid" at bounding box center [899, 540] width 212 height 31
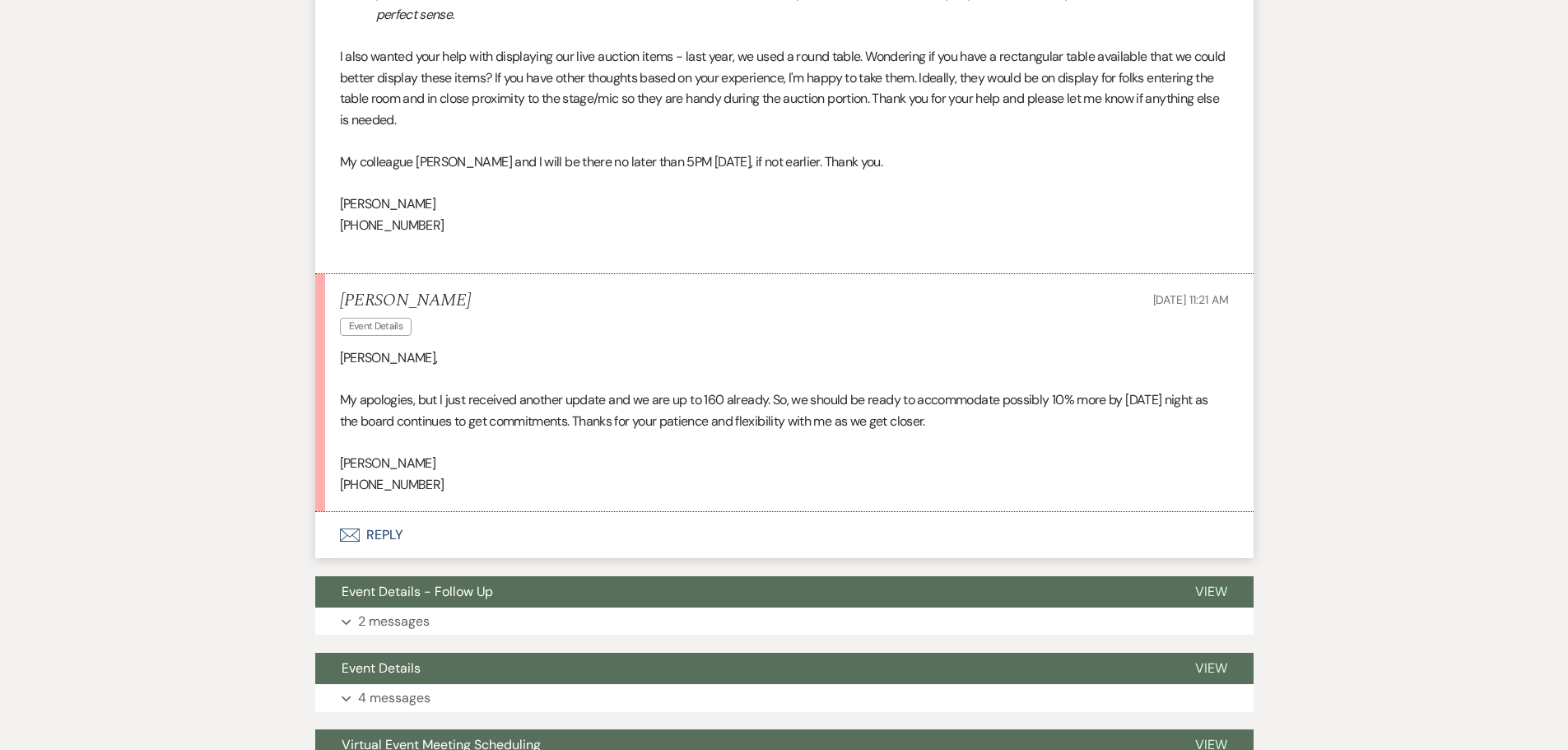
scroll to position [1436, 0]
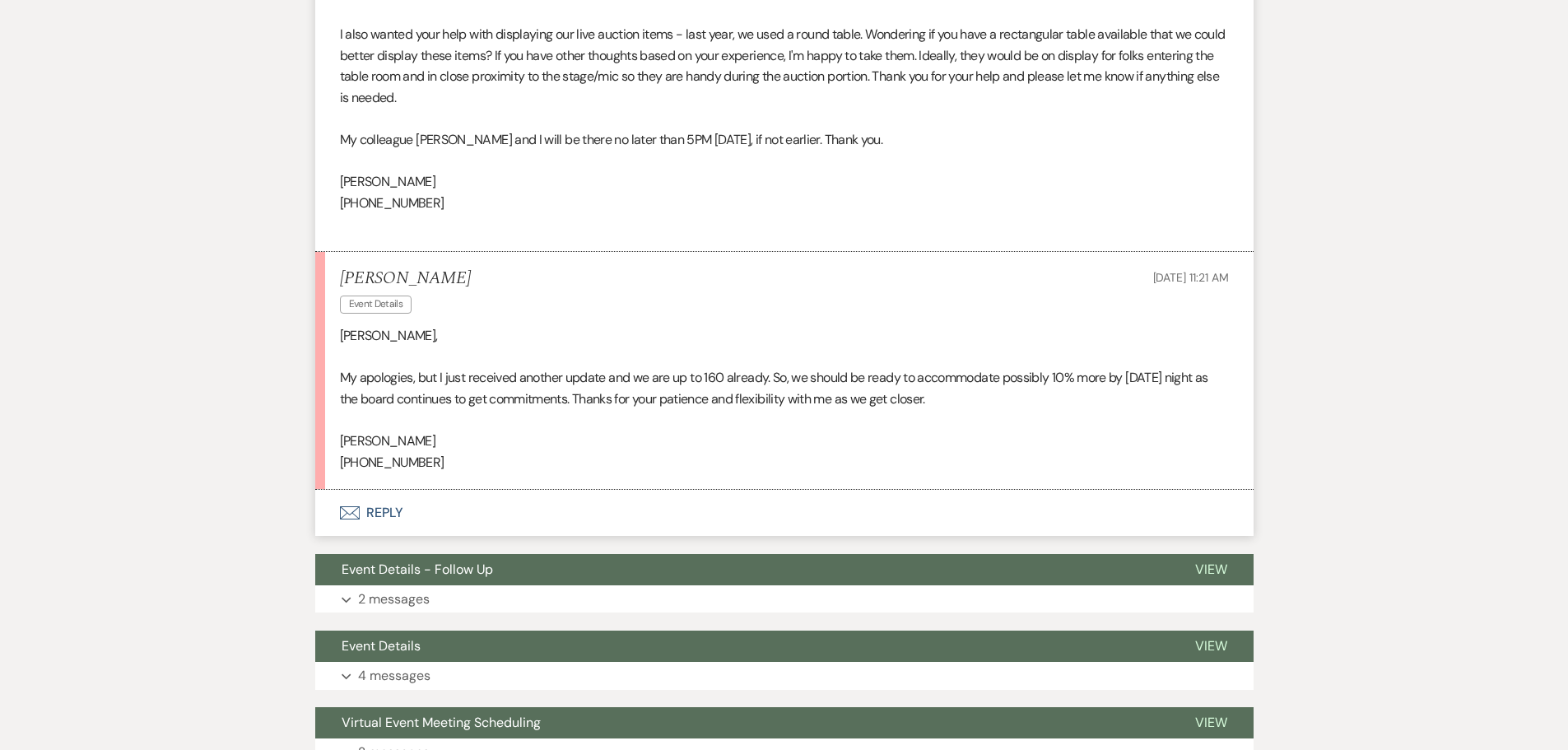
click at [391, 517] on button "Envelope Reply" at bounding box center [784, 513] width 938 height 46
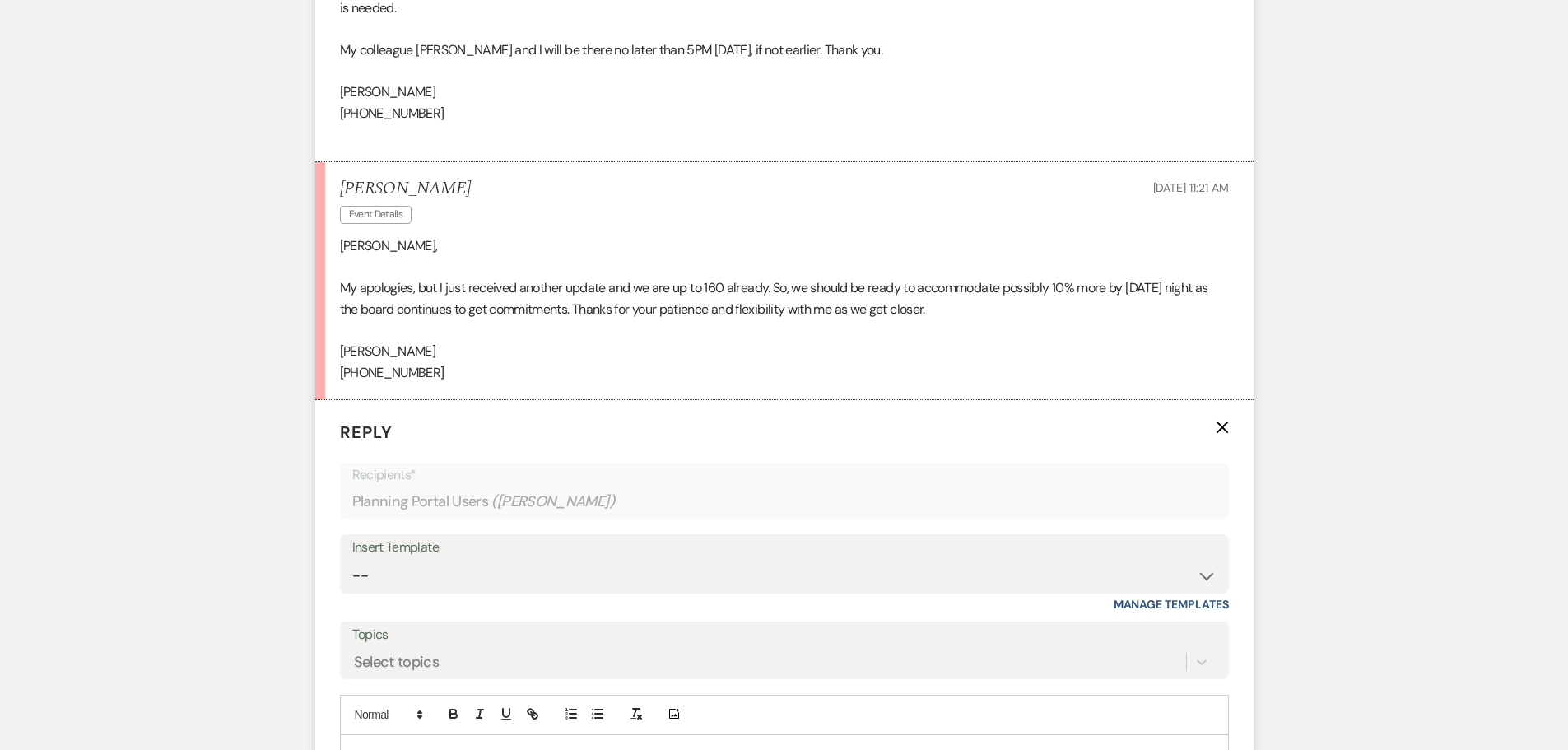
scroll to position [1683, 0]
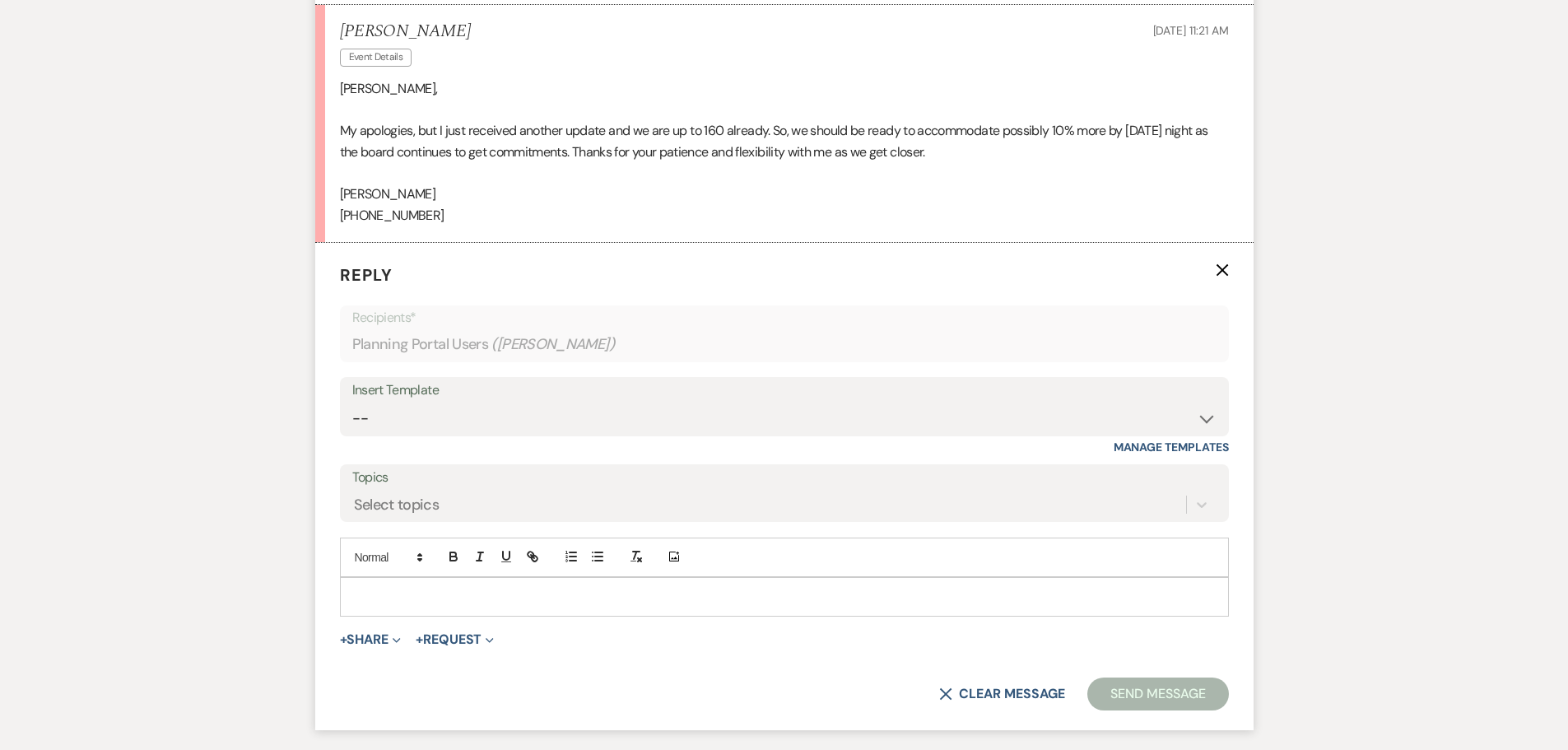
drag, startPoint x: 484, startPoint y: 591, endPoint x: 474, endPoint y: 569, distance: 24.2
click at [486, 591] on p at bounding box center [784, 596] width 862 height 19
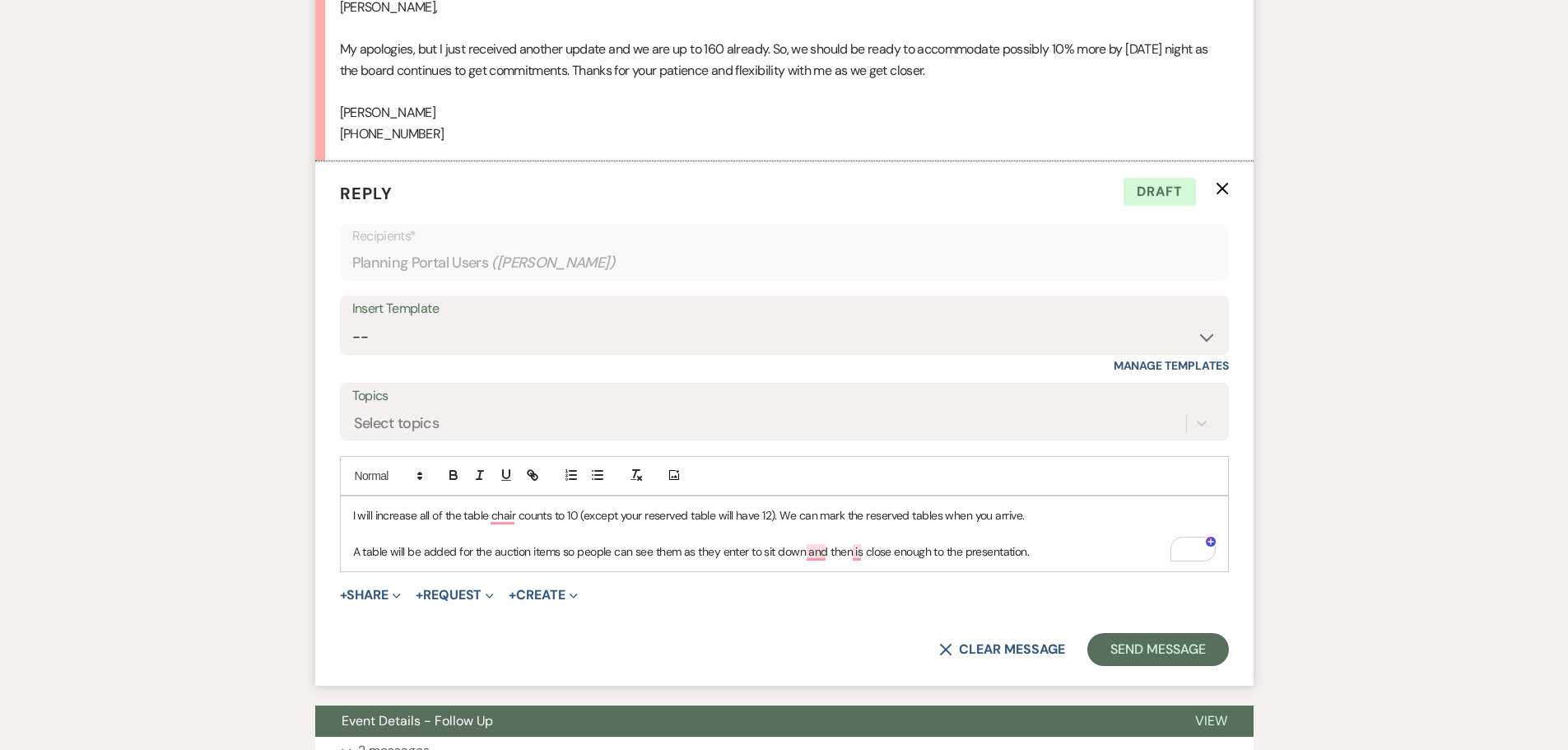
scroll to position [1765, 0]
click at [480, 517] on p "I will increase all of the table chair counts to 10 (except your reserved table…" at bounding box center [784, 514] width 862 height 19
click at [552, 513] on p "I will increase all of the chair counts to 10 (except your reserved table will …" at bounding box center [784, 514] width 862 height 19
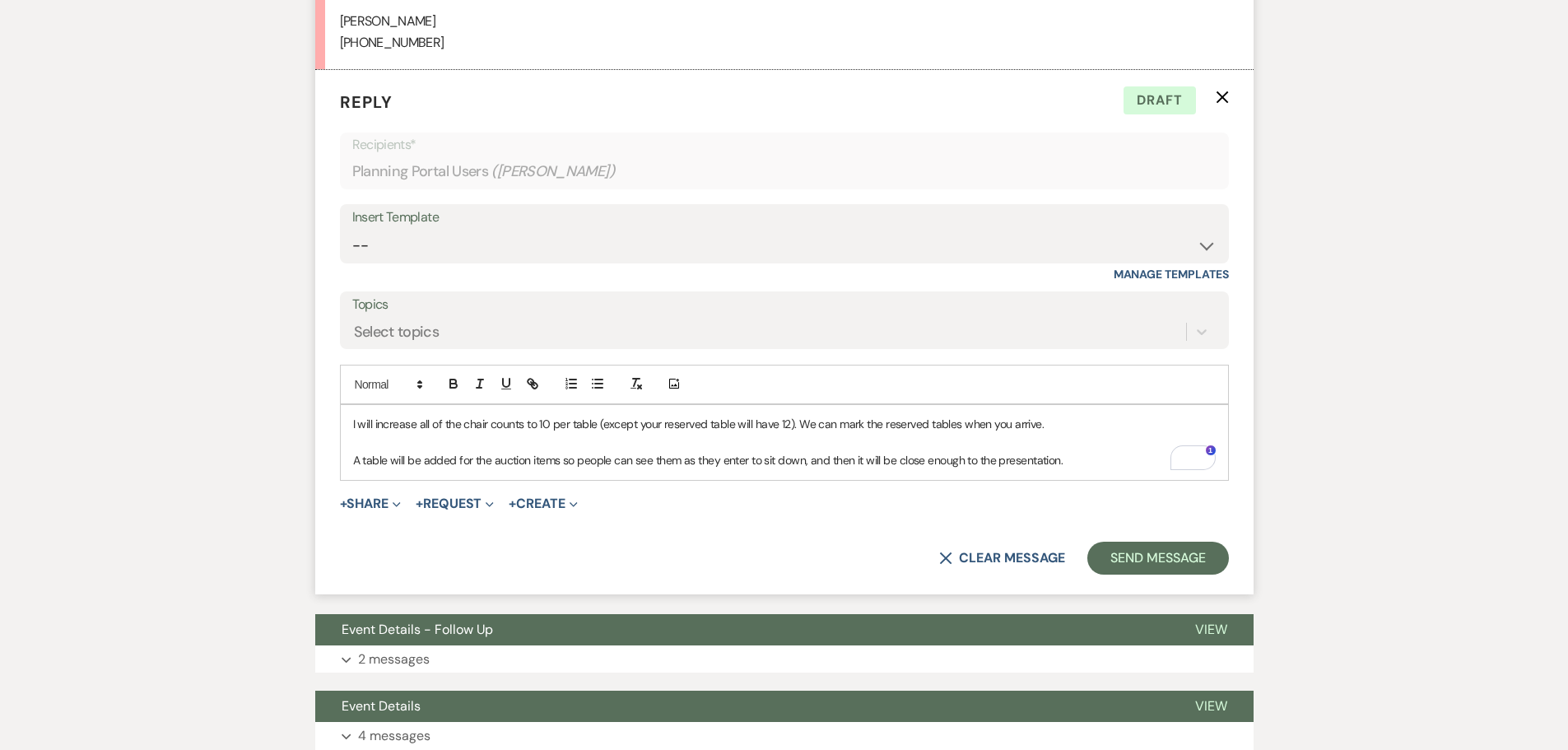
scroll to position [1930, 0]
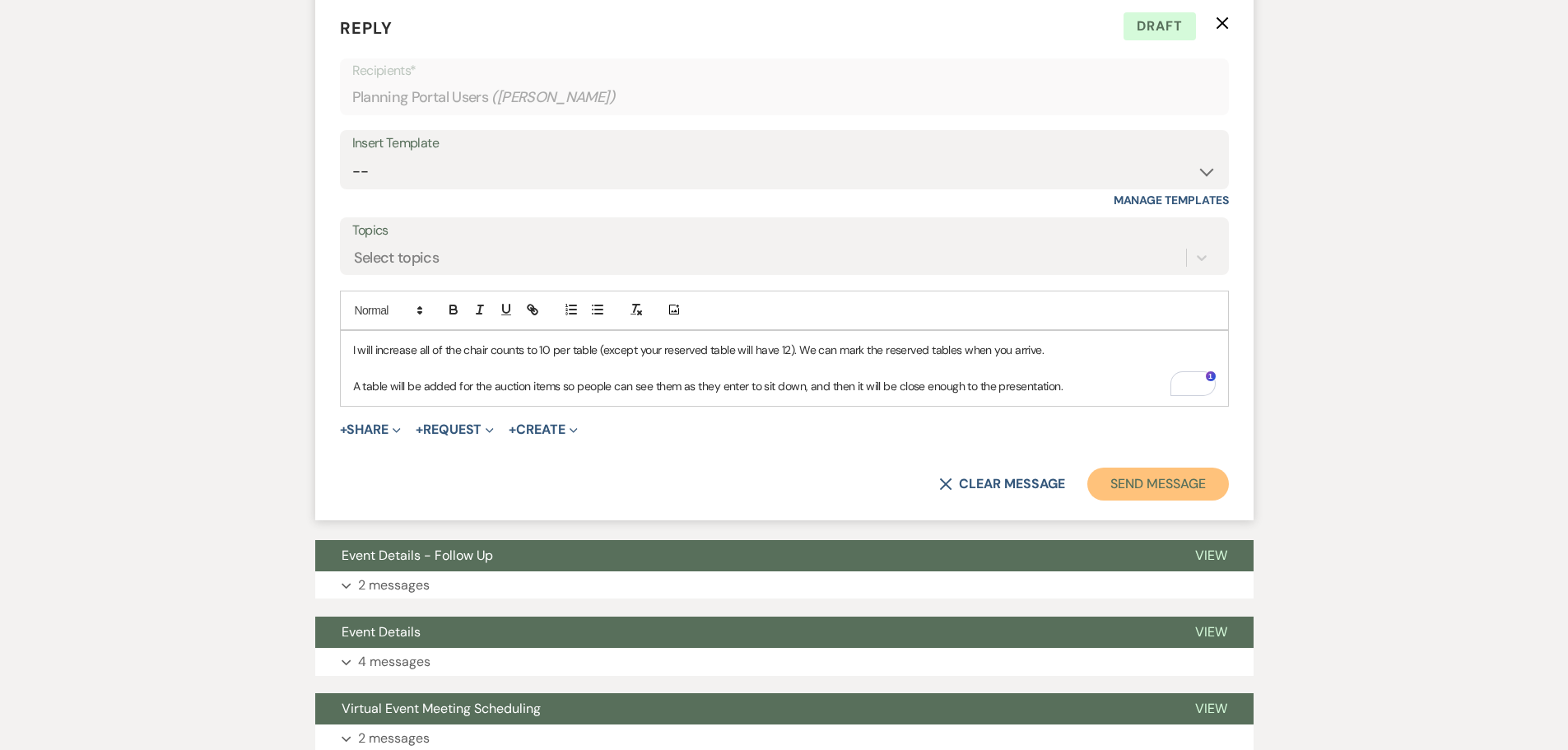
click at [1153, 488] on button "Send Message" at bounding box center [1158, 484] width 141 height 33
